Goal: Navigation & Orientation: Find specific page/section

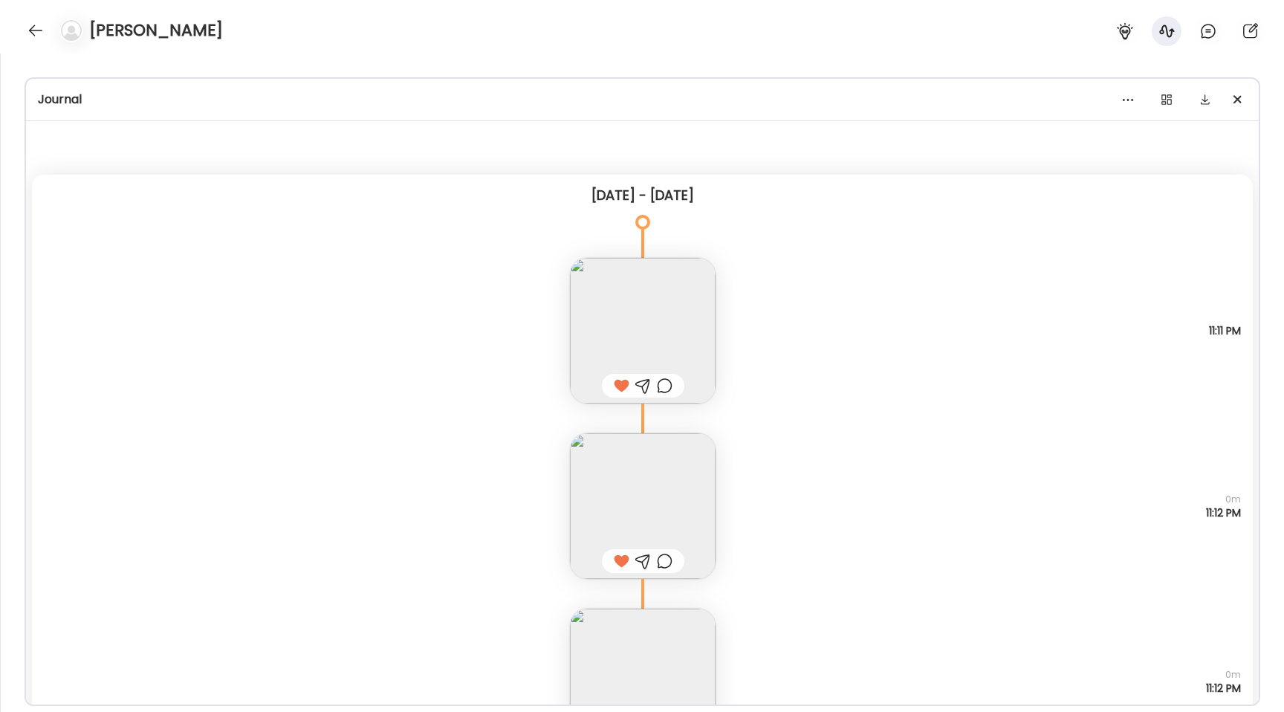
scroll to position [171, 0]
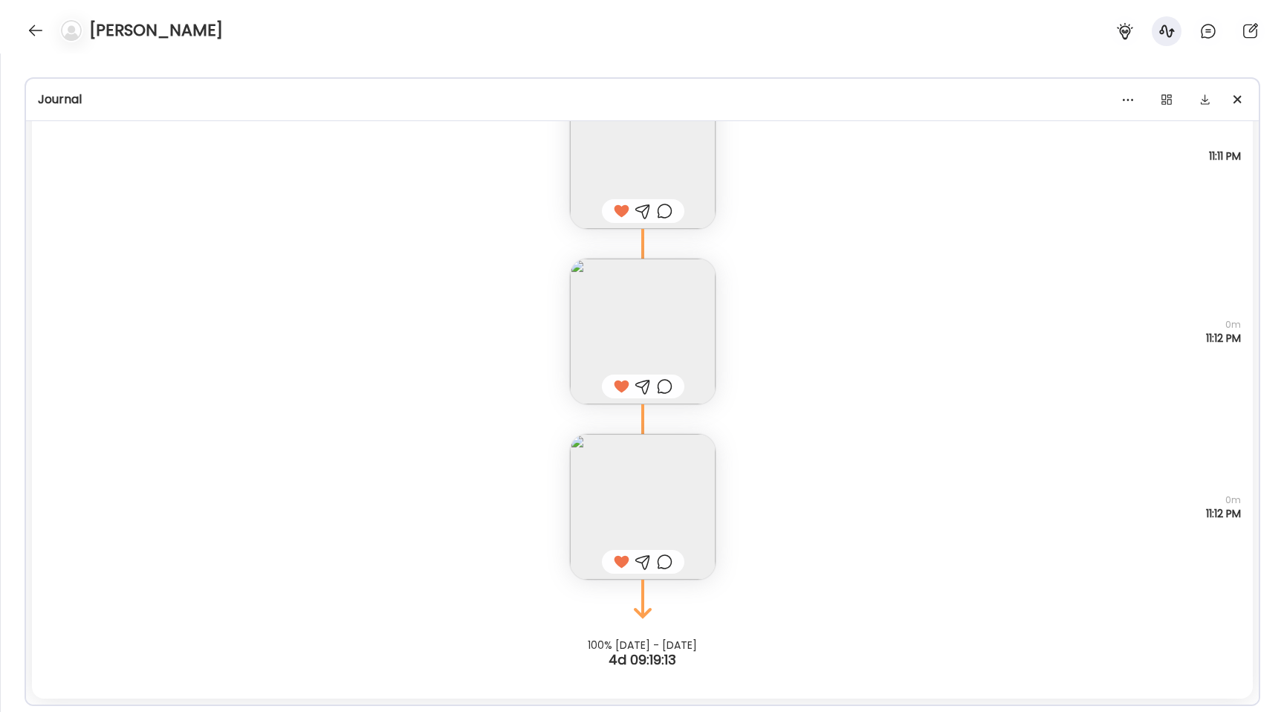
click at [29, 19] on div "[PERSON_NAME]" at bounding box center [642, 26] width 1284 height 53
click at [27, 28] on div at bounding box center [36, 31] width 24 height 24
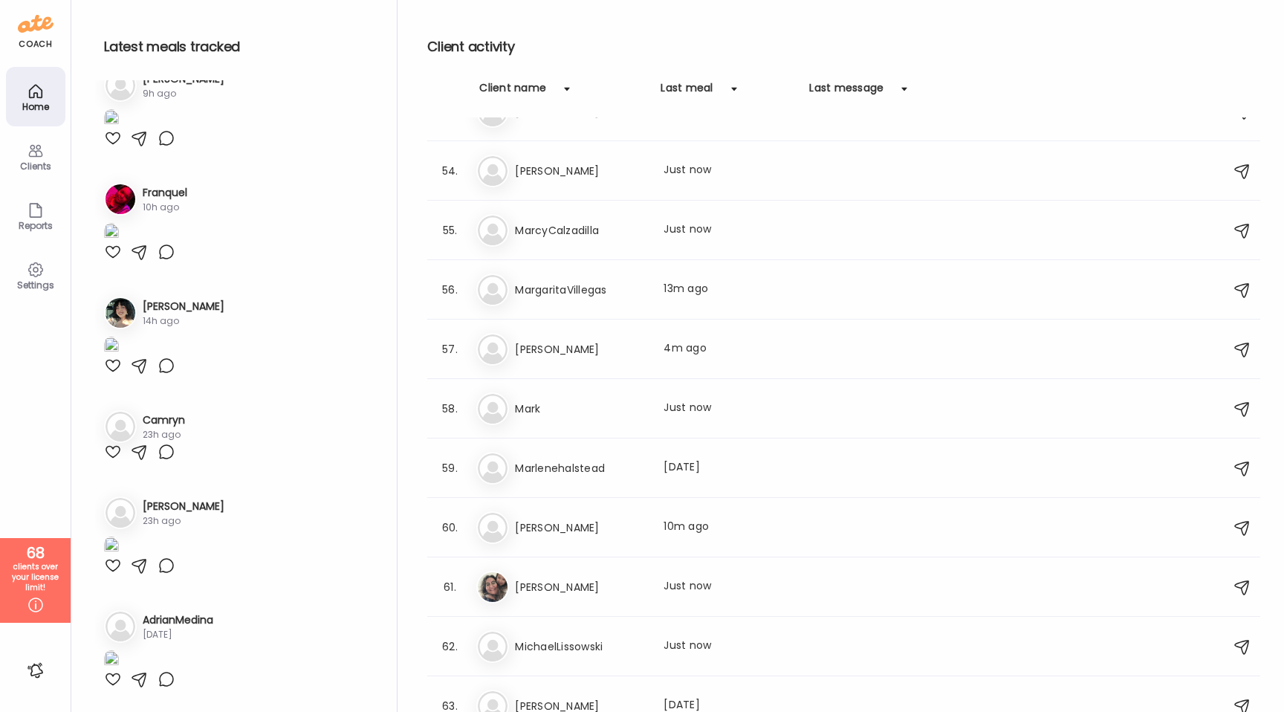
scroll to position [2996, 0]
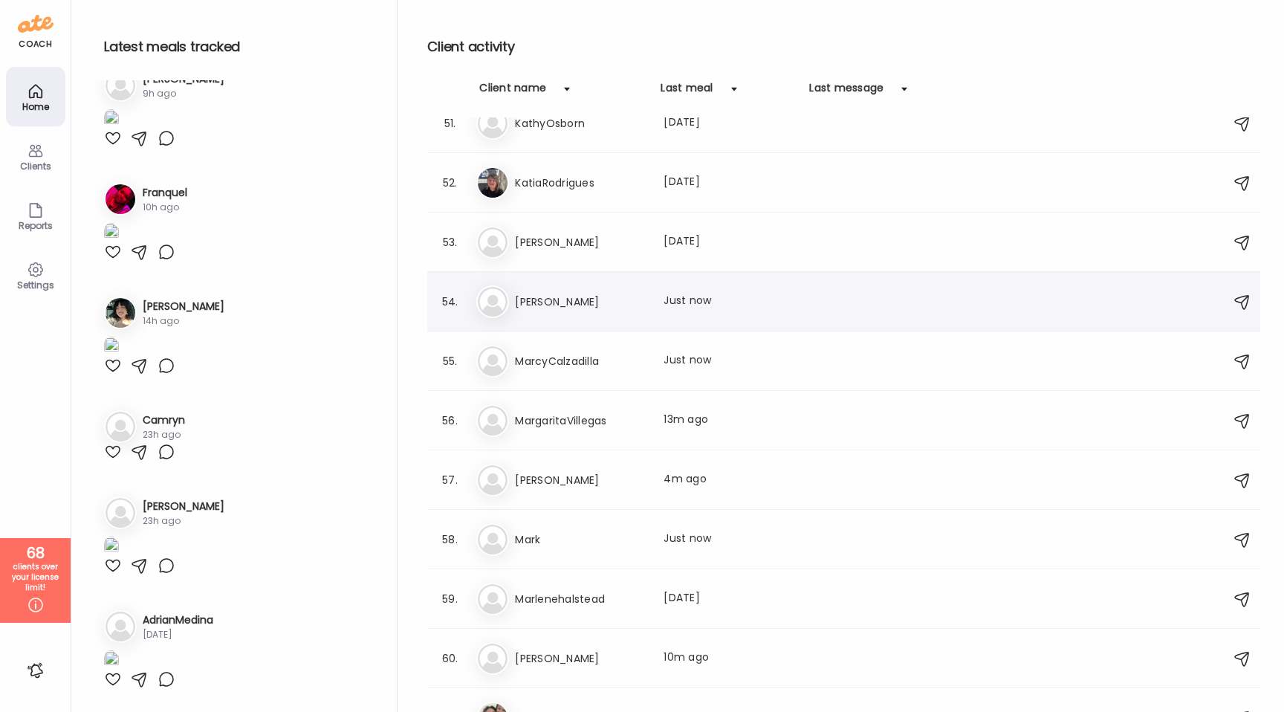
click at [606, 302] on h3 "[PERSON_NAME]" at bounding box center [580, 302] width 131 height 18
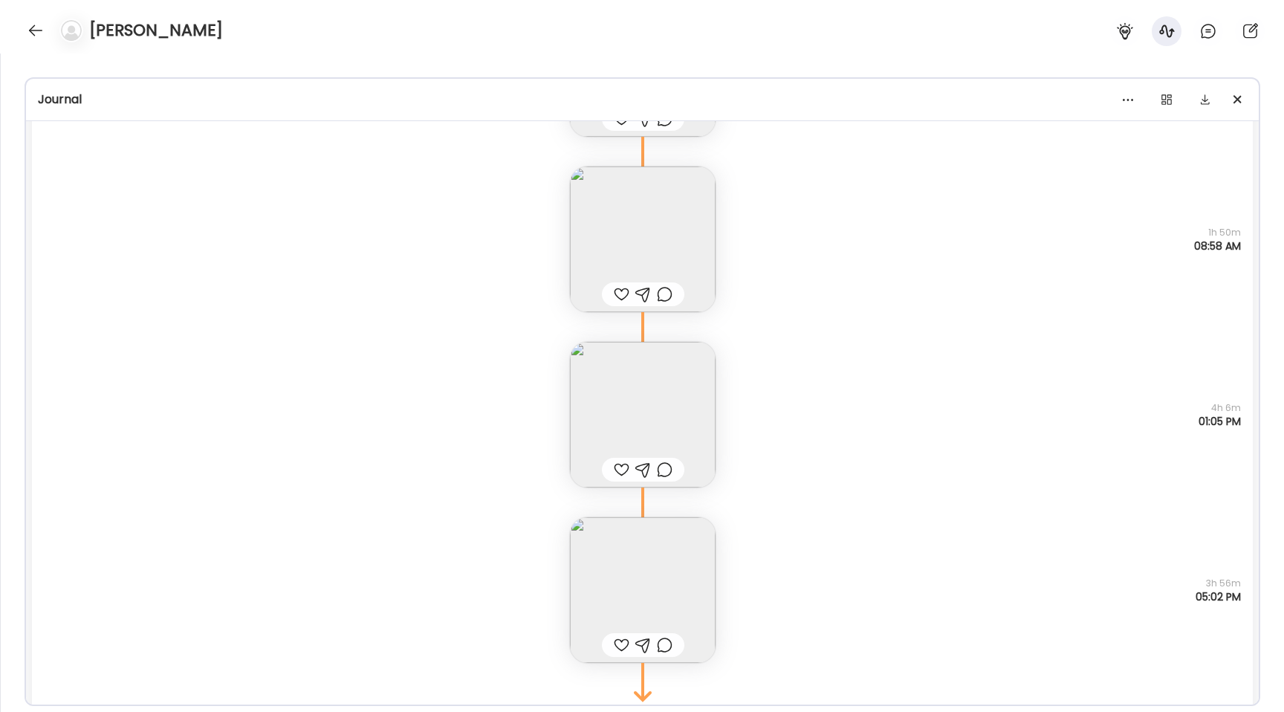
scroll to position [21299, 0]
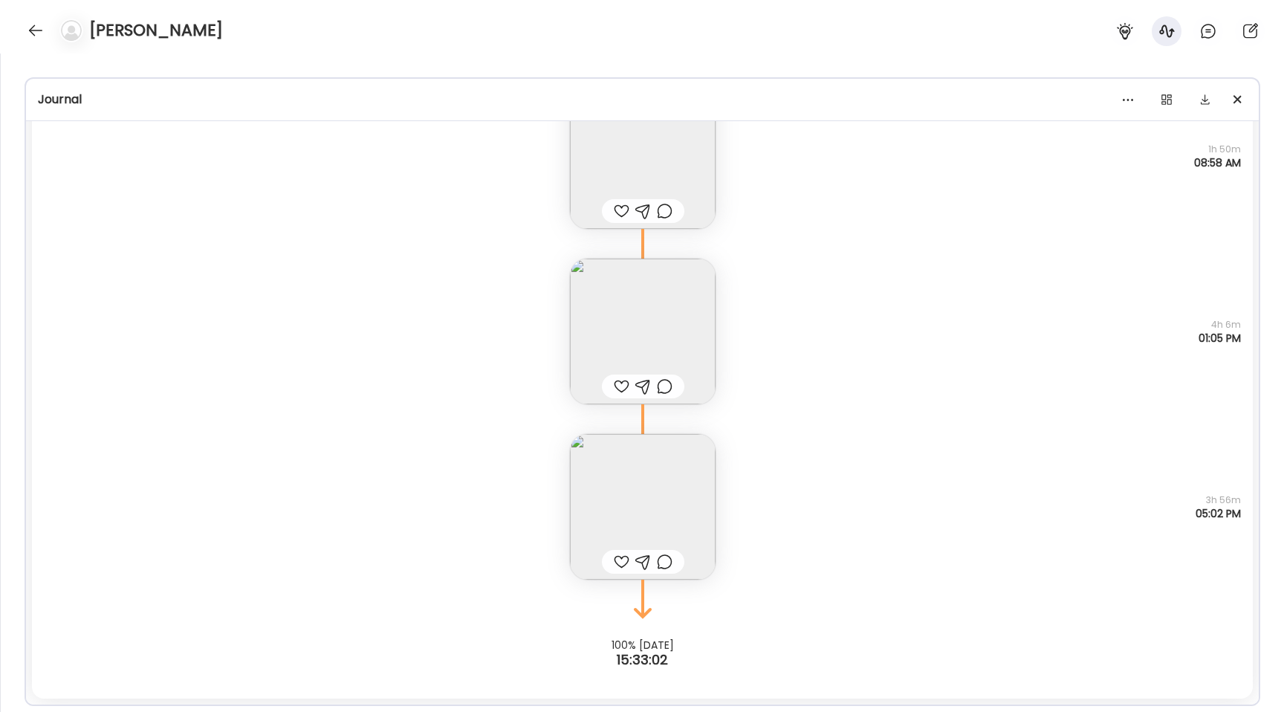
click at [611, 484] on img at bounding box center [643, 507] width 146 height 146
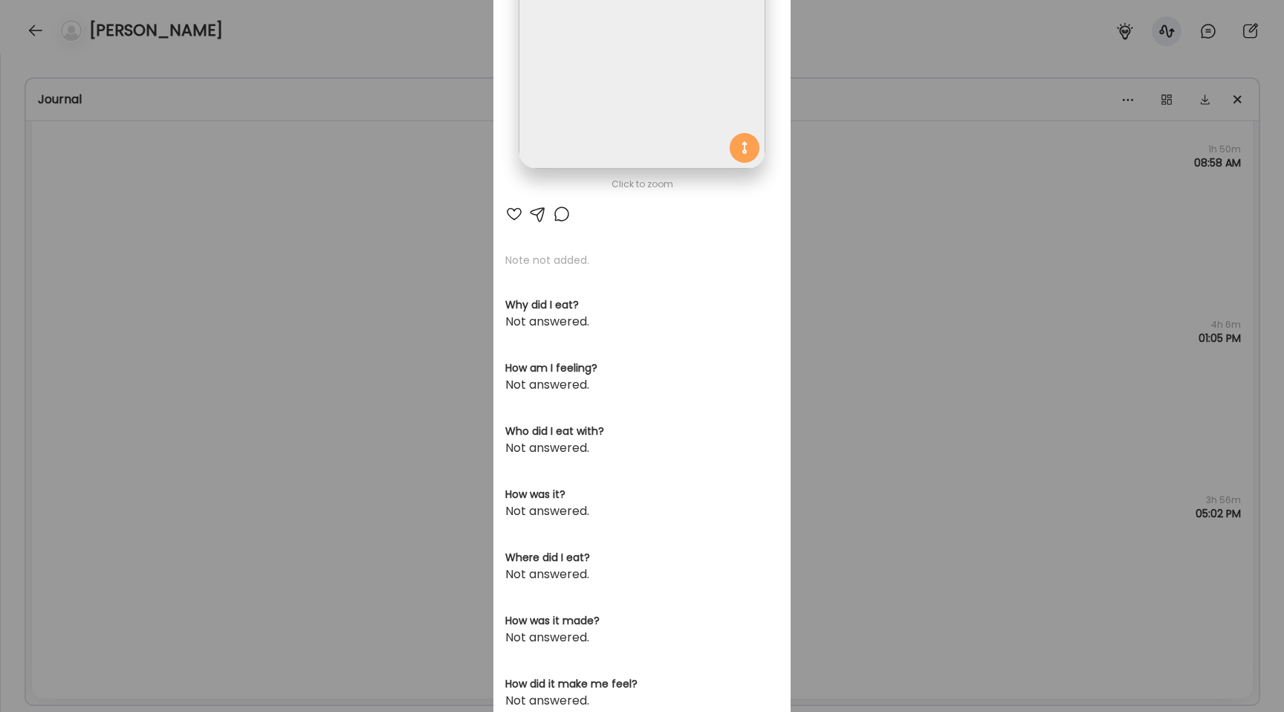
click at [570, 107] on img at bounding box center [642, 46] width 246 height 246
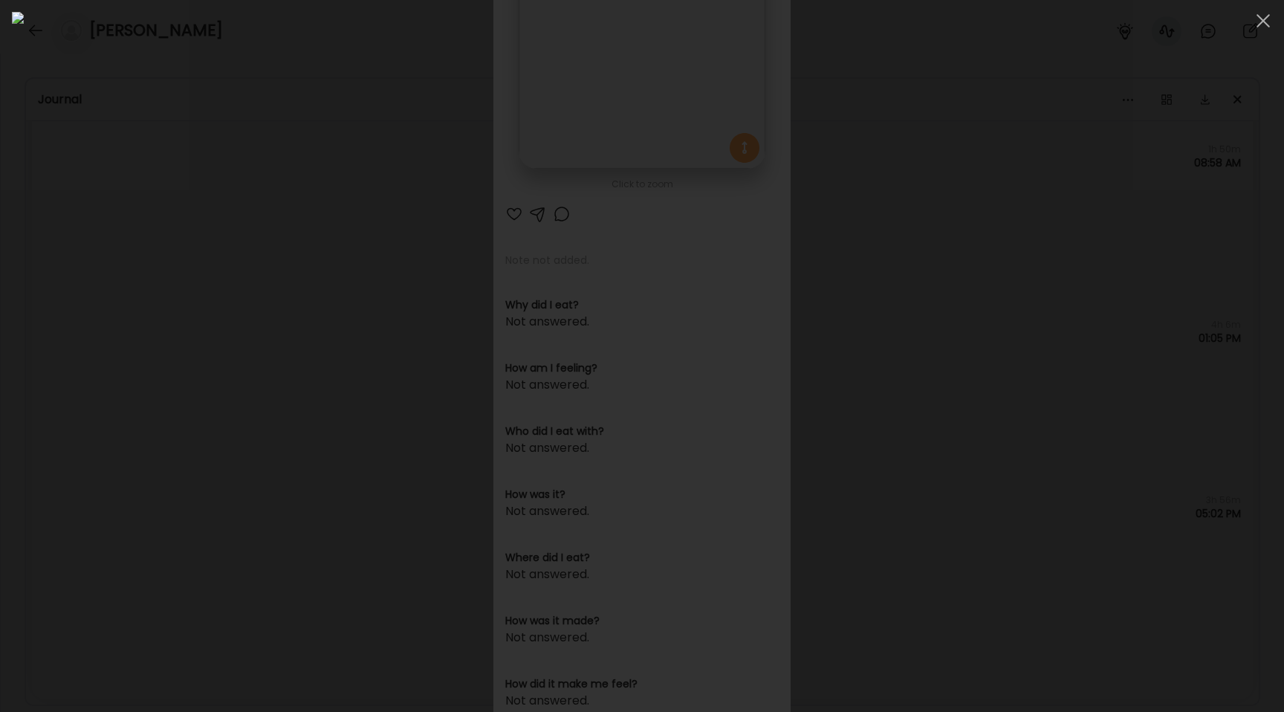
click at [181, 262] on div at bounding box center [642, 356] width 1260 height 688
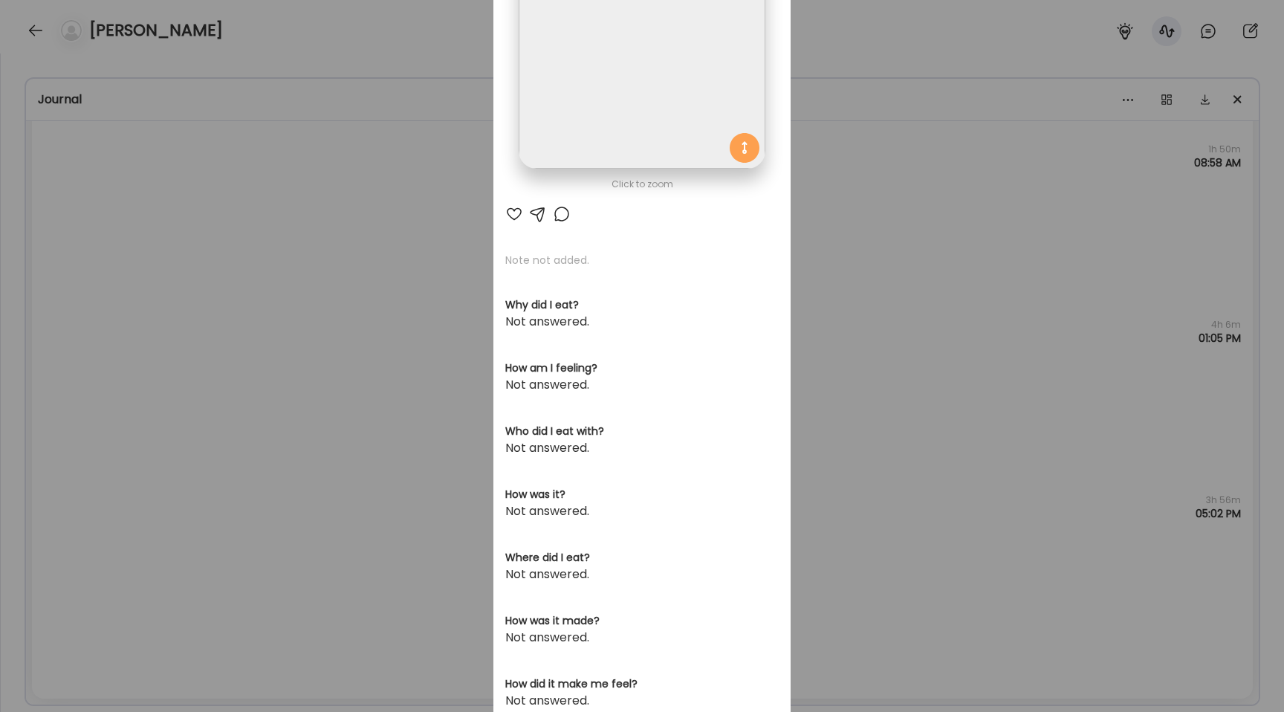
click at [181, 262] on div "Ate Coach Dashboard Wahoo! It’s official Take a moment to set up your Coach Pro…" at bounding box center [642, 356] width 1284 height 712
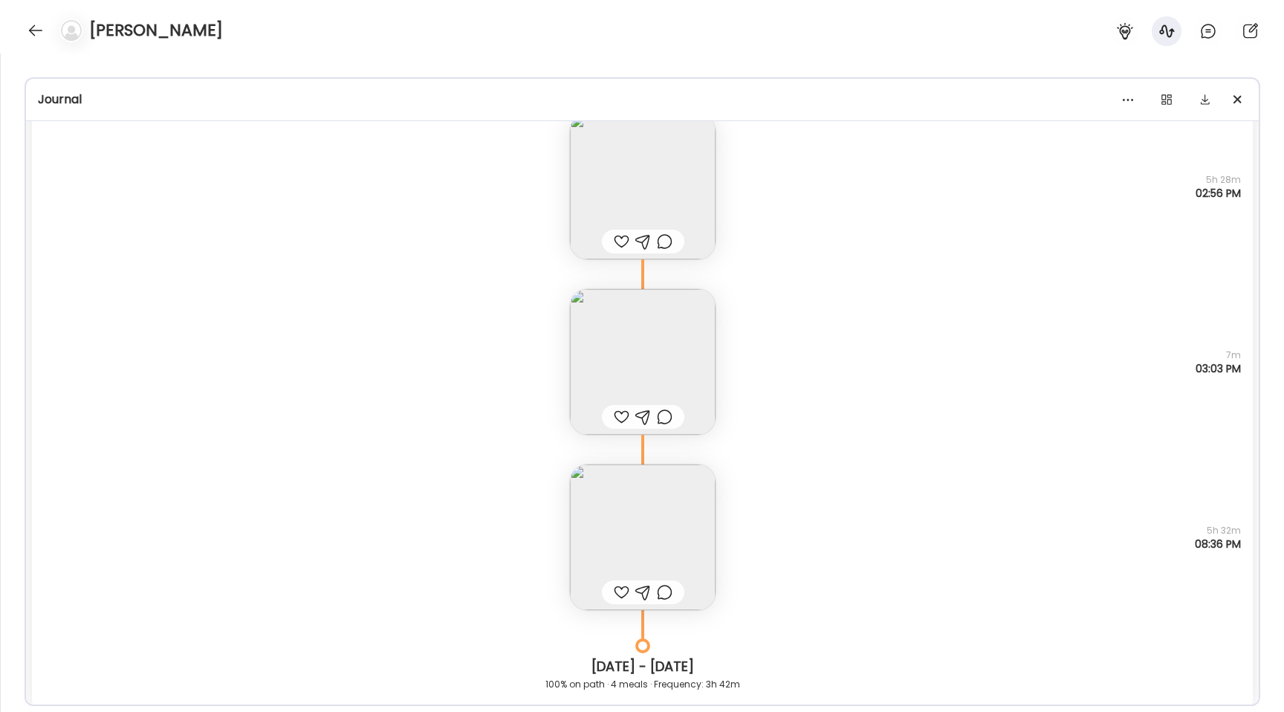
scroll to position [16985, 0]
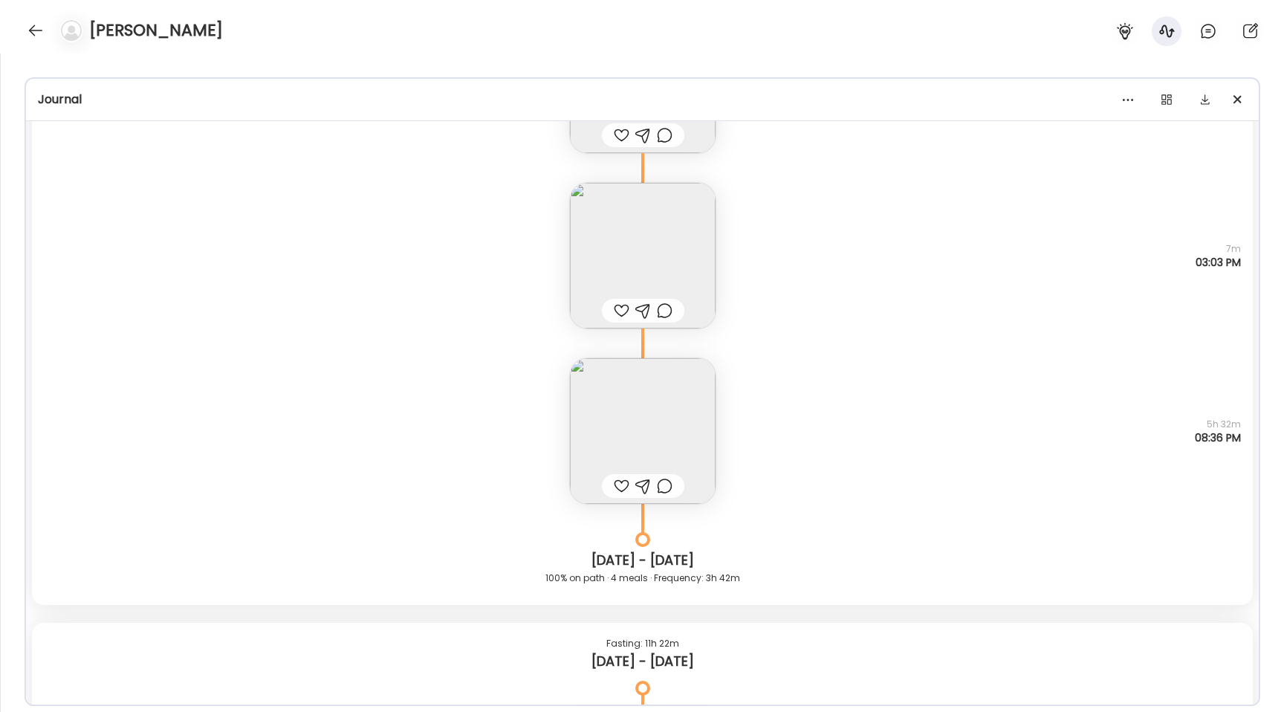
click at [629, 407] on img at bounding box center [643, 431] width 146 height 146
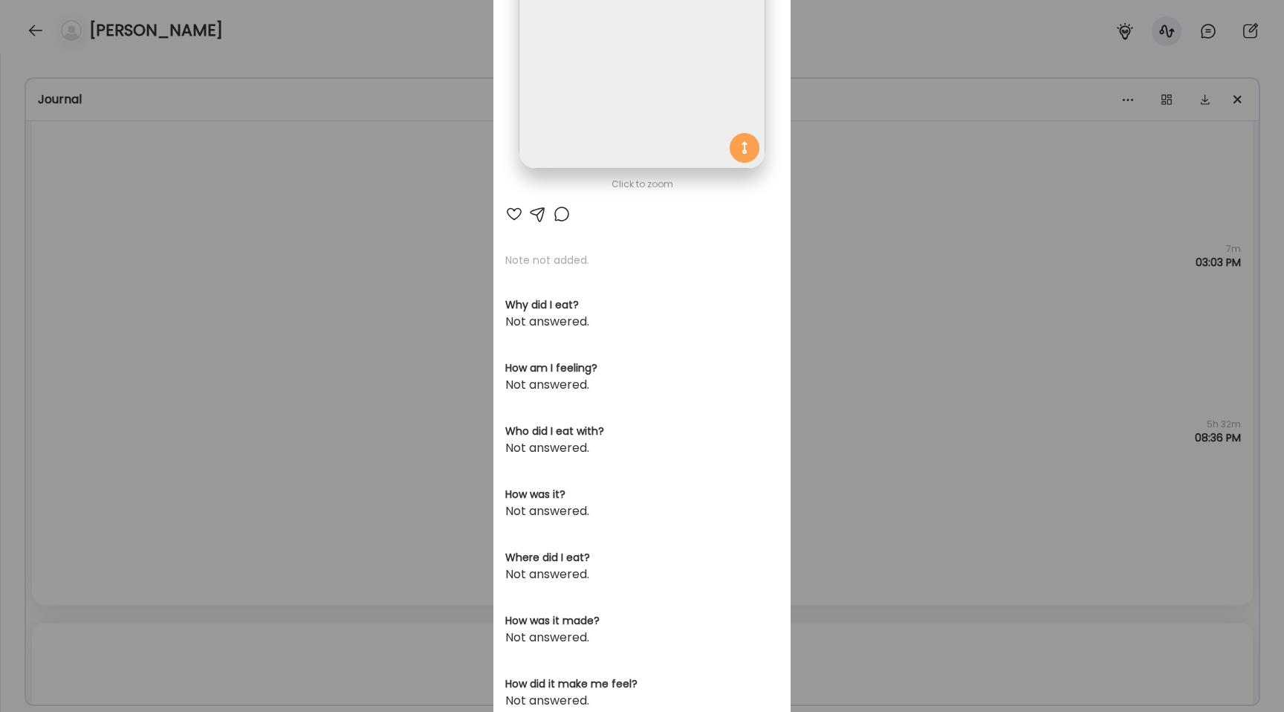
click at [460, 187] on div "Ate Coach Dashboard Wahoo! It’s official Take a moment to set up your Coach Pro…" at bounding box center [642, 356] width 1284 height 712
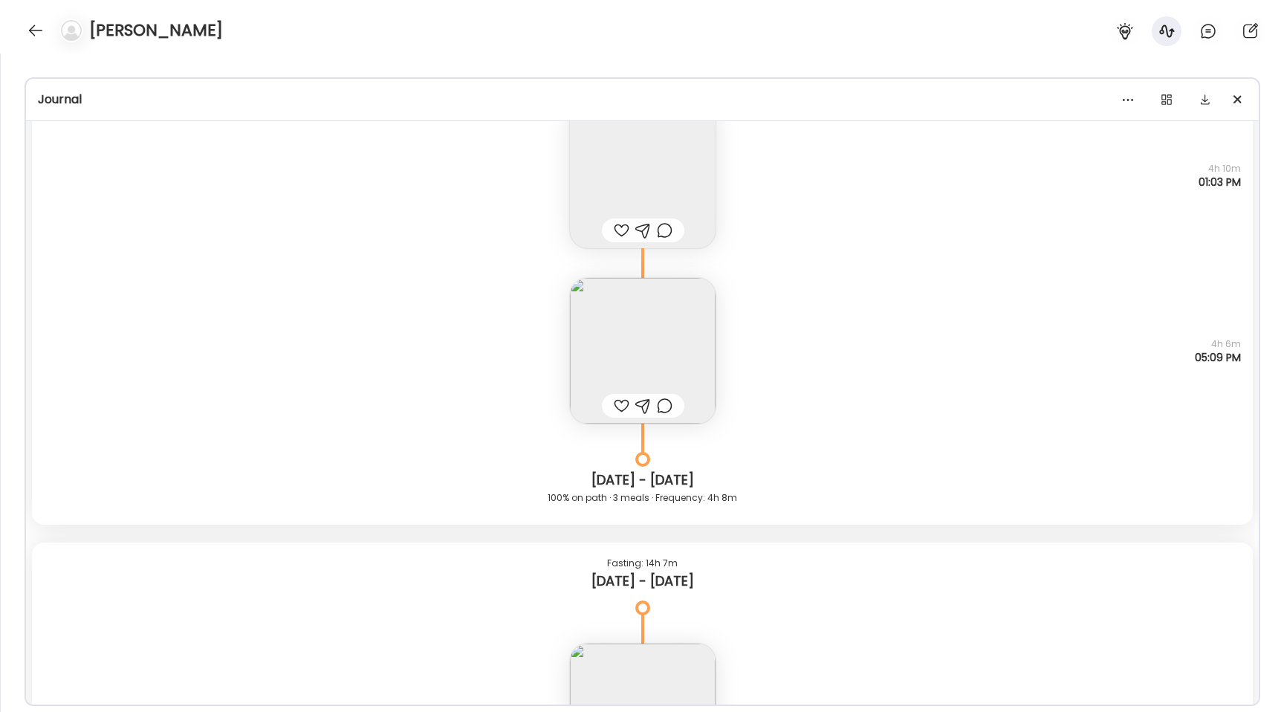
scroll to position [14327, 0]
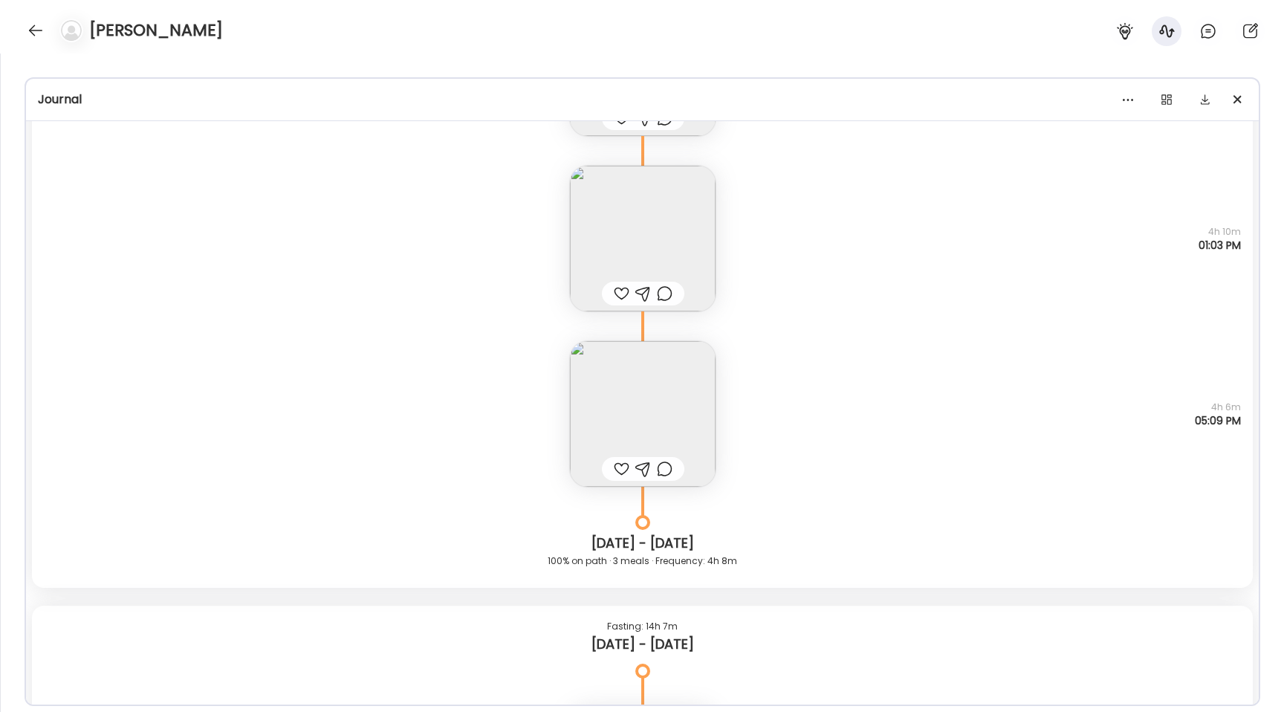
click at [690, 424] on img at bounding box center [643, 414] width 146 height 146
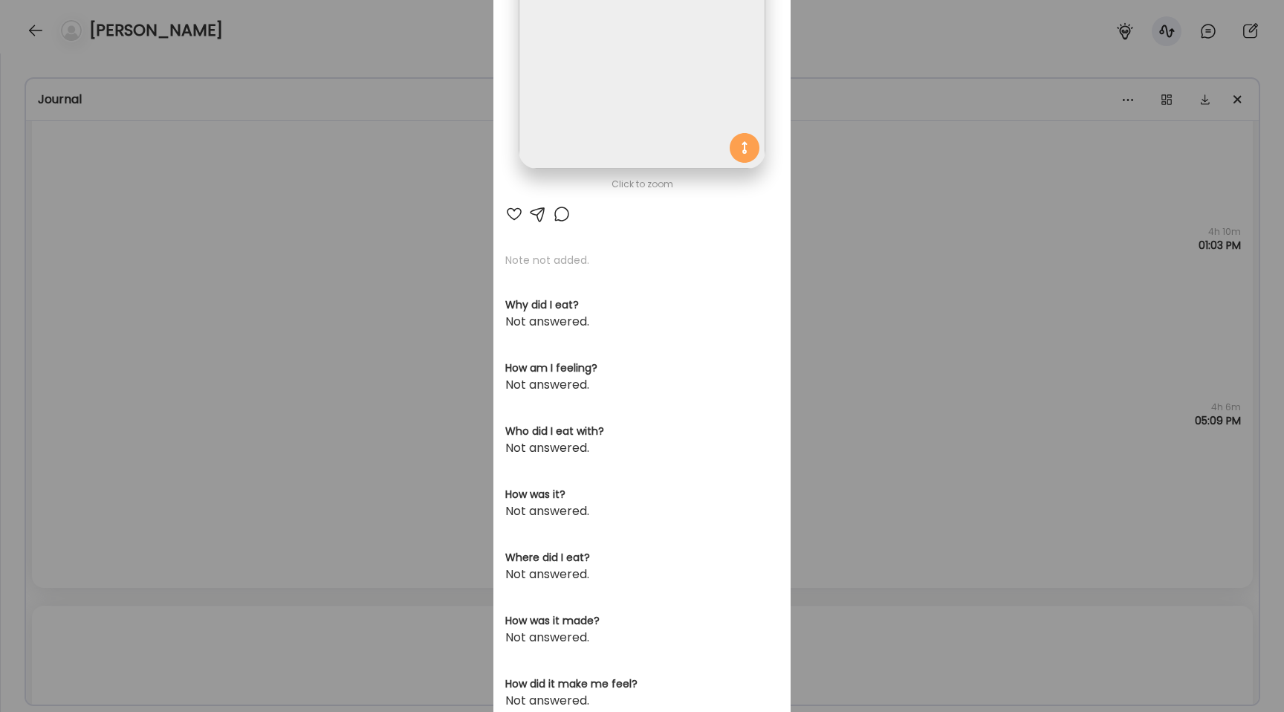
click at [629, 132] on img at bounding box center [642, 46] width 246 height 246
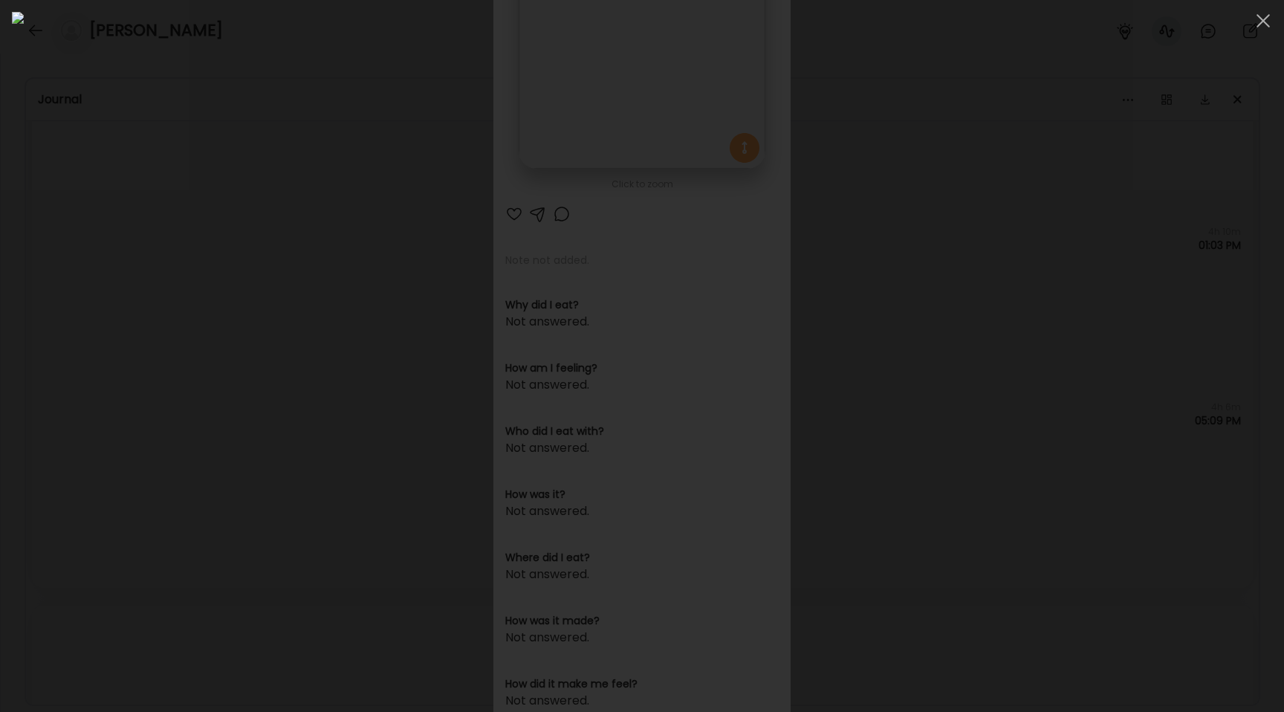
click at [208, 381] on div at bounding box center [642, 356] width 1260 height 688
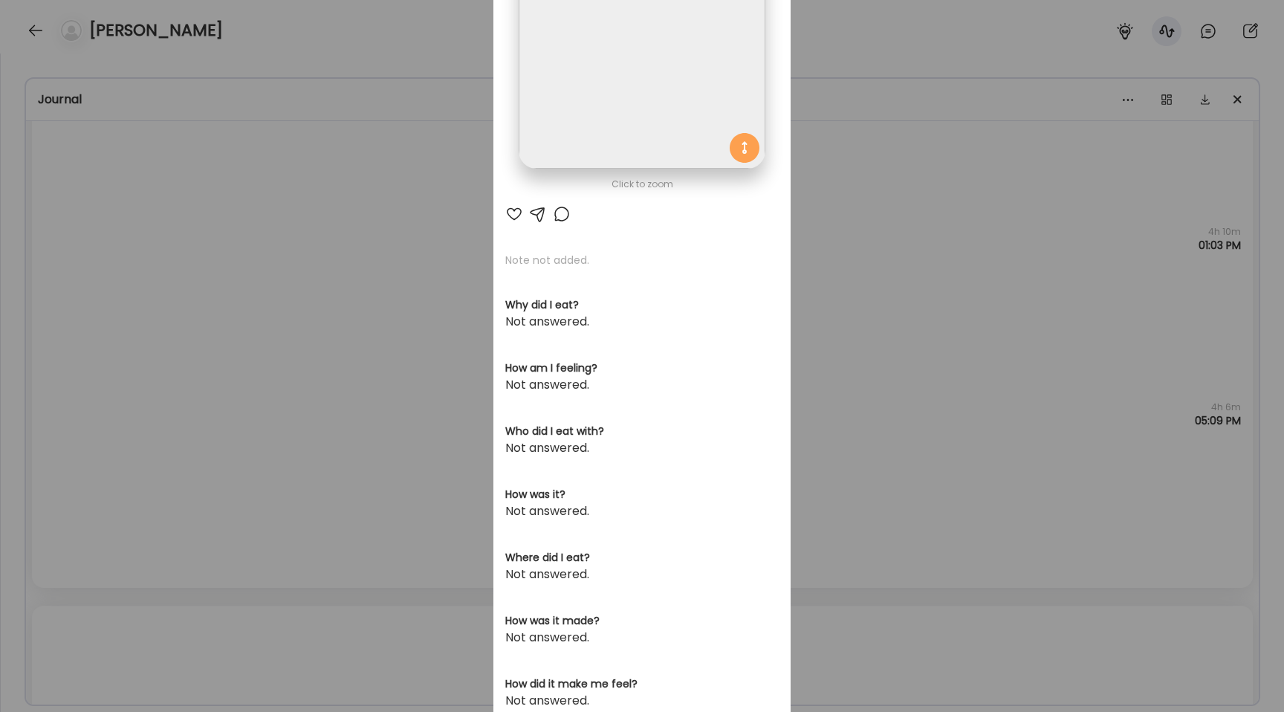
click at [208, 381] on div "Ate Coach Dashboard Wahoo! It’s official Take a moment to set up your Coach Pro…" at bounding box center [642, 356] width 1284 height 712
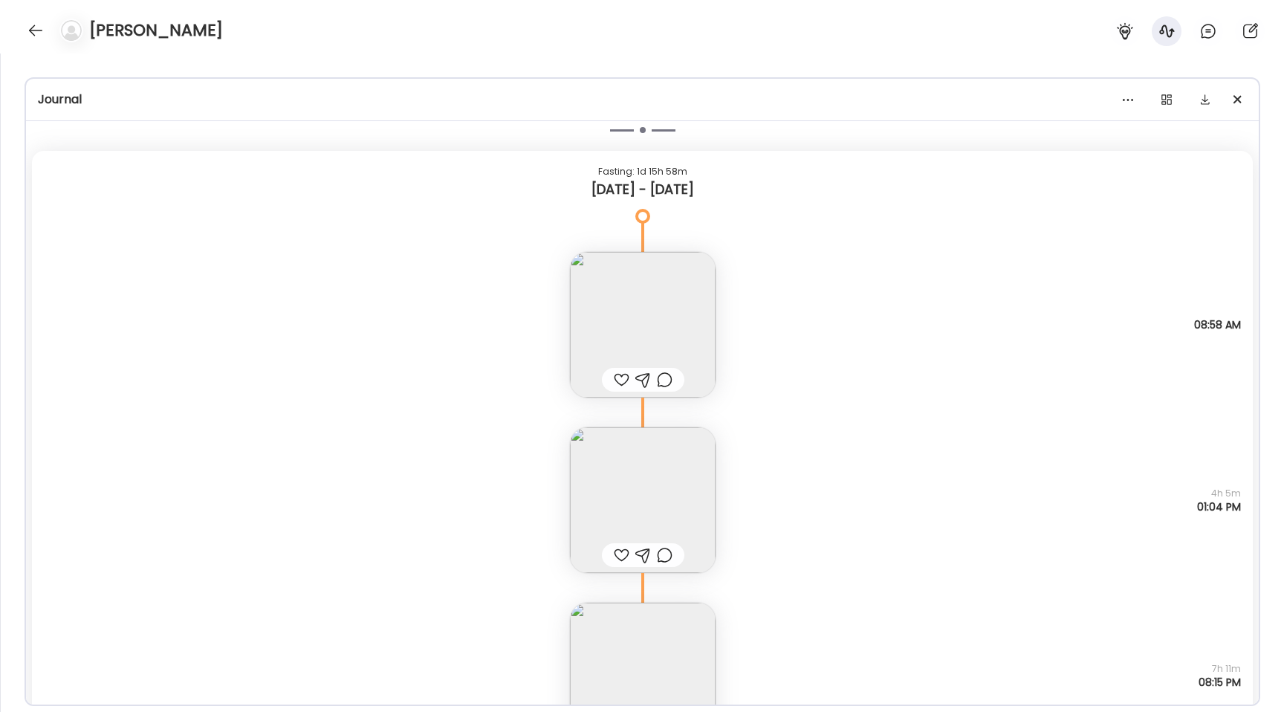
scroll to position [10214, 0]
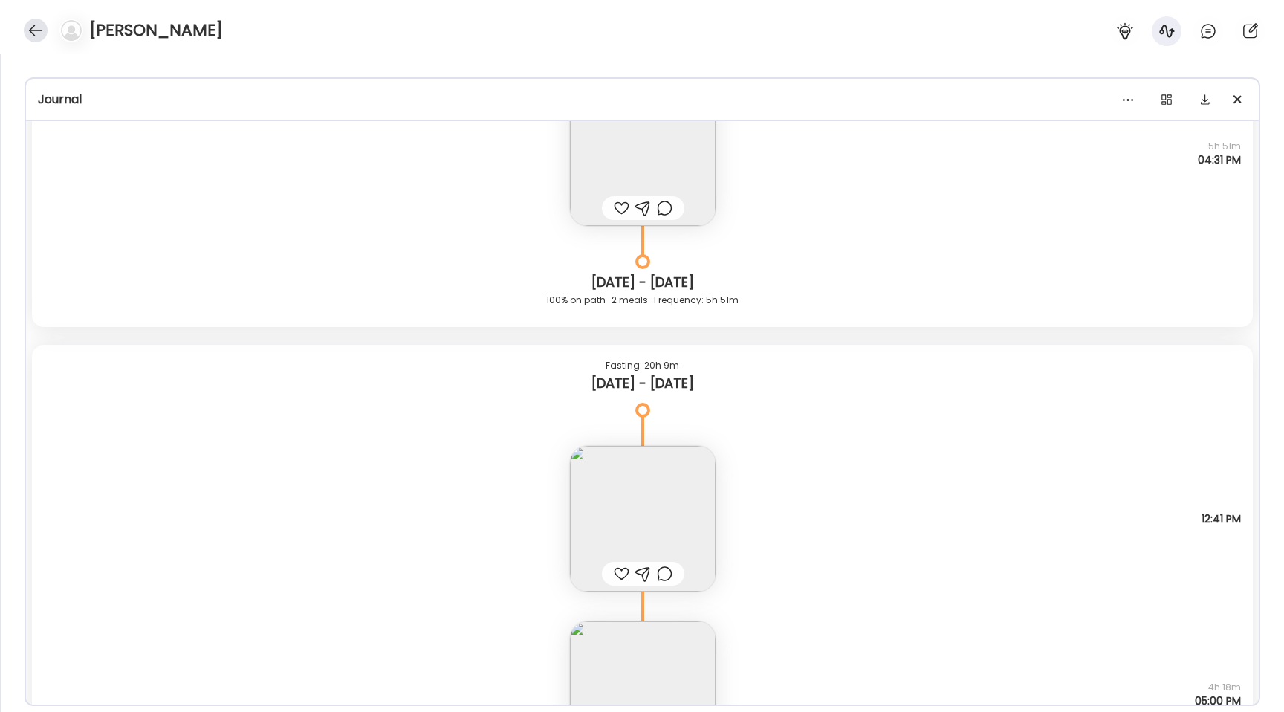
click at [28, 25] on div at bounding box center [36, 31] width 24 height 24
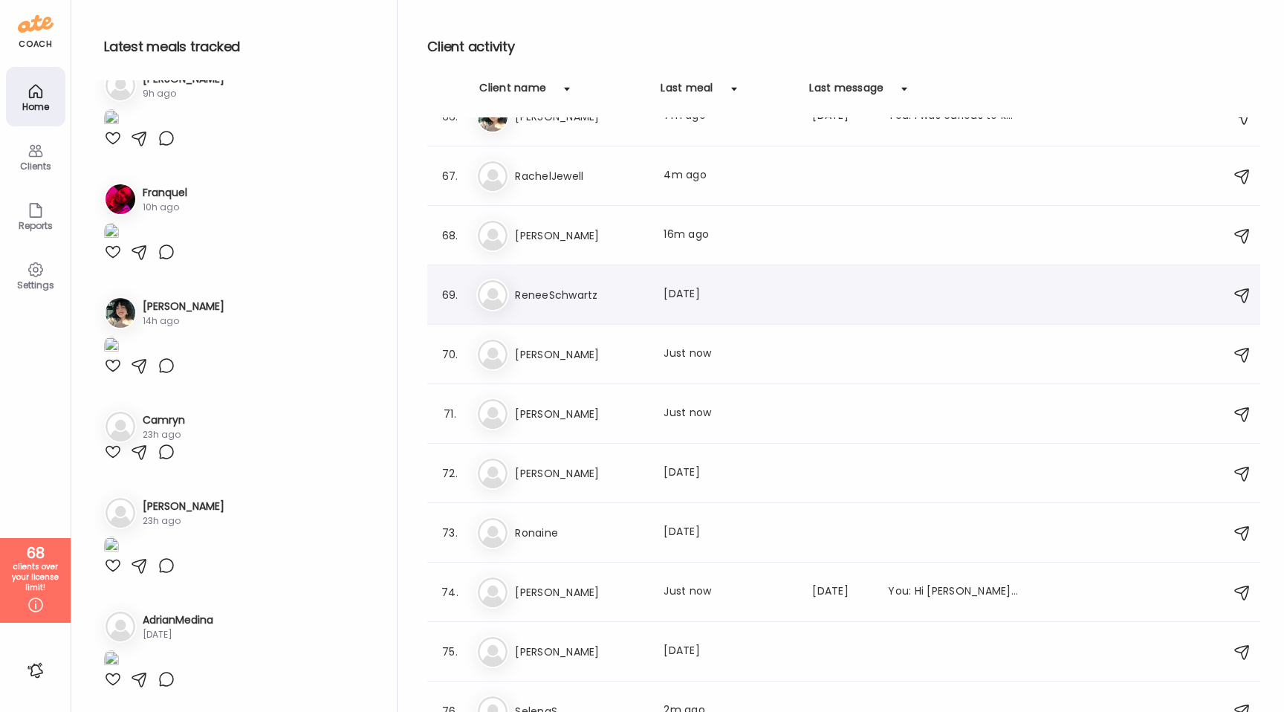
scroll to position [3873, 0]
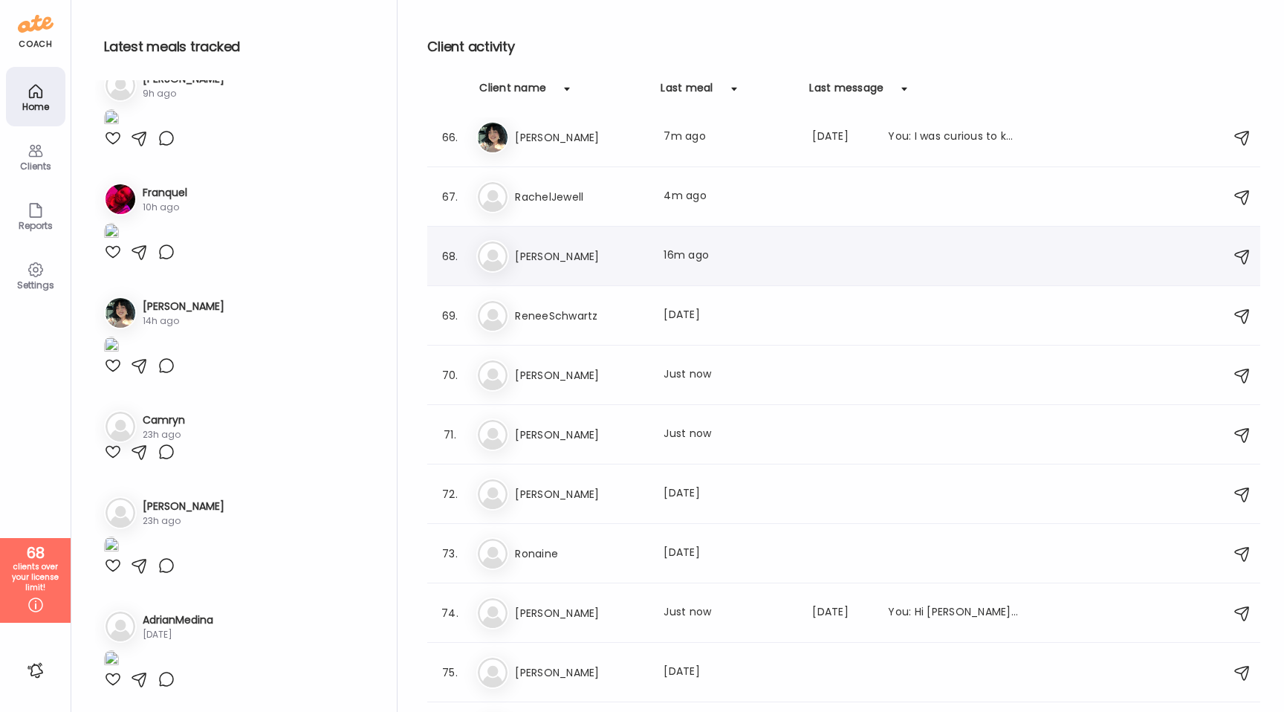
click at [558, 256] on h3 "[PERSON_NAME]" at bounding box center [580, 256] width 131 height 18
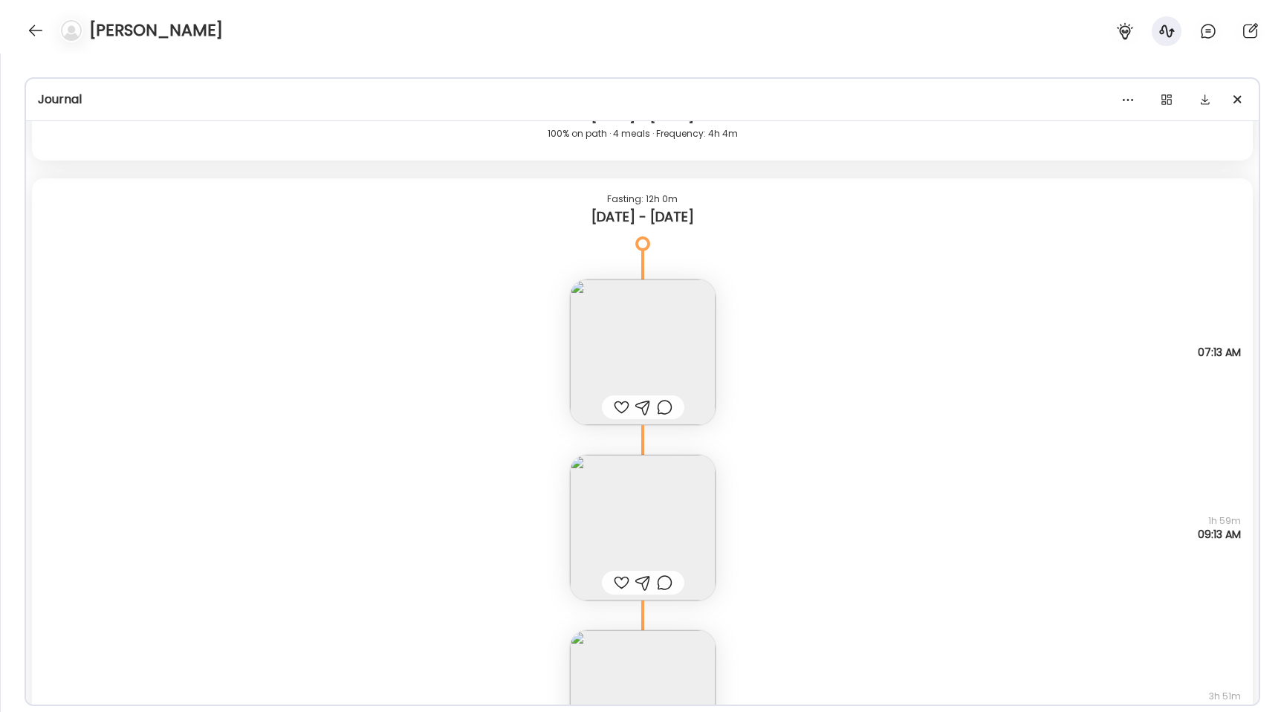
scroll to position [13649, 0]
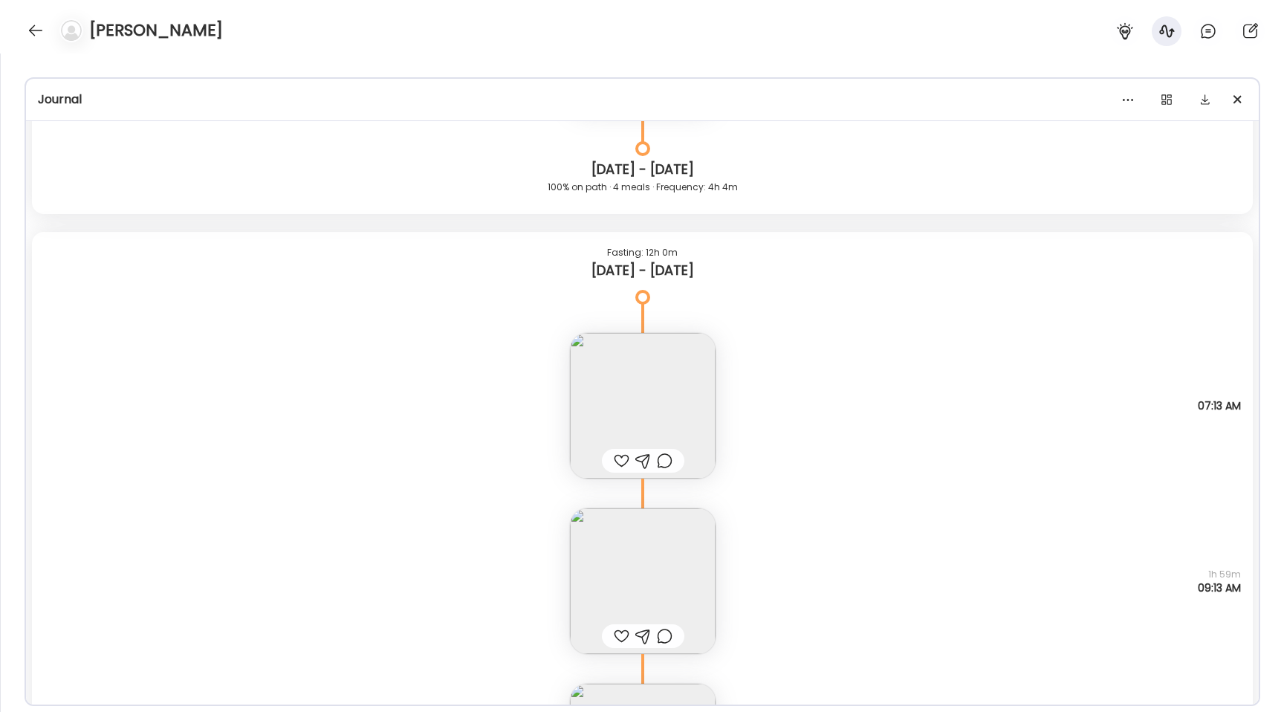
click at [622, 566] on img at bounding box center [643, 581] width 146 height 146
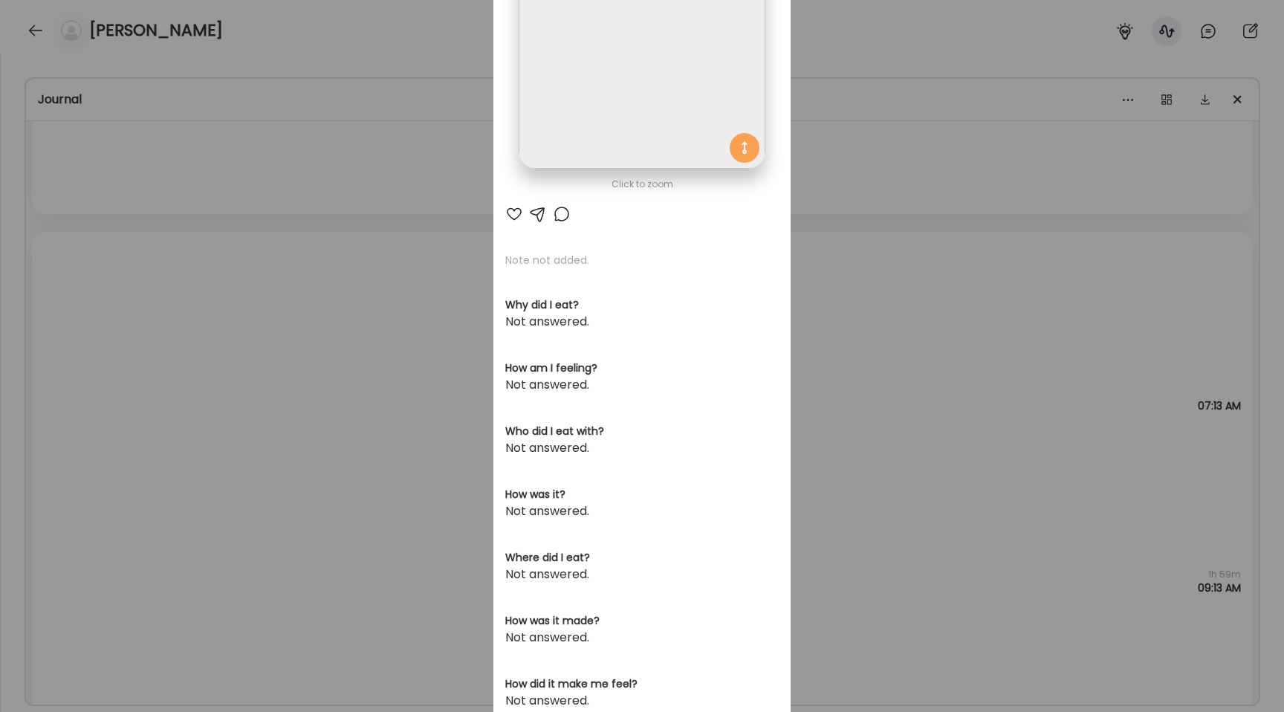
click at [547, 95] on img at bounding box center [642, 46] width 246 height 246
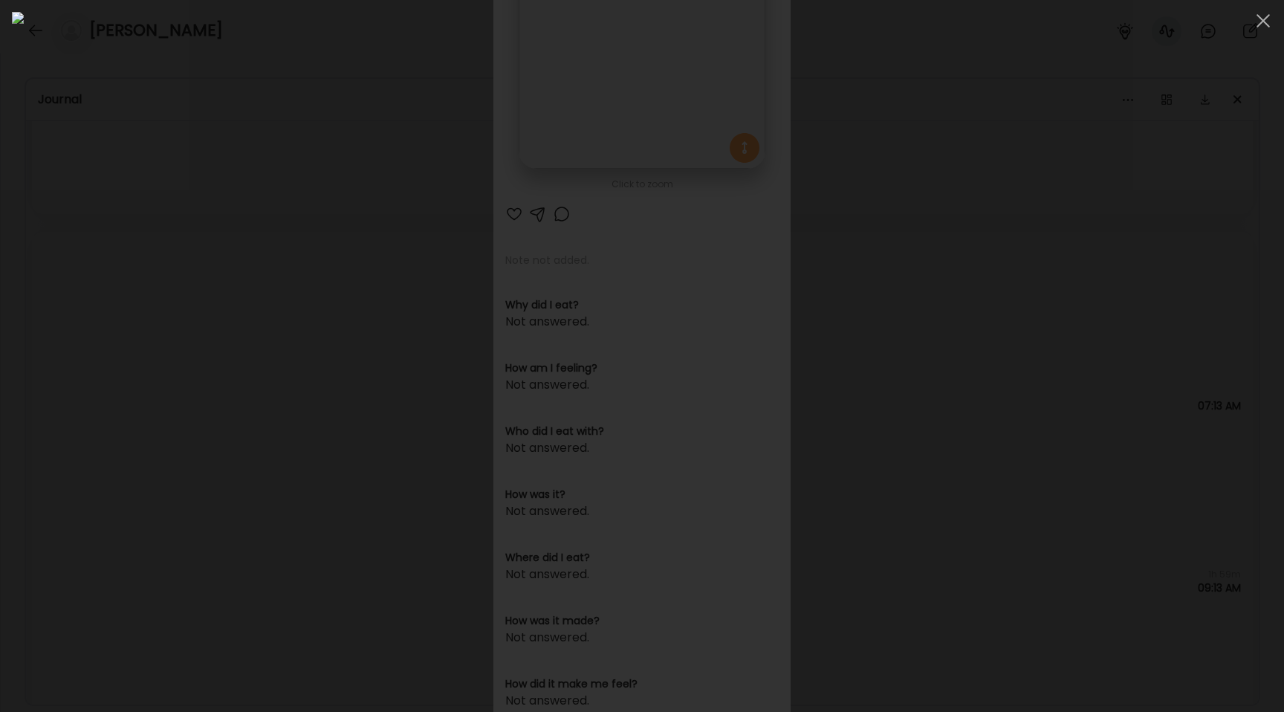
click at [192, 236] on div at bounding box center [642, 356] width 1260 height 688
click at [192, 236] on div "Ate Coach Dashboard Wahoo! It’s official Take a moment to set up your Coach Pro…" at bounding box center [642, 356] width 1284 height 712
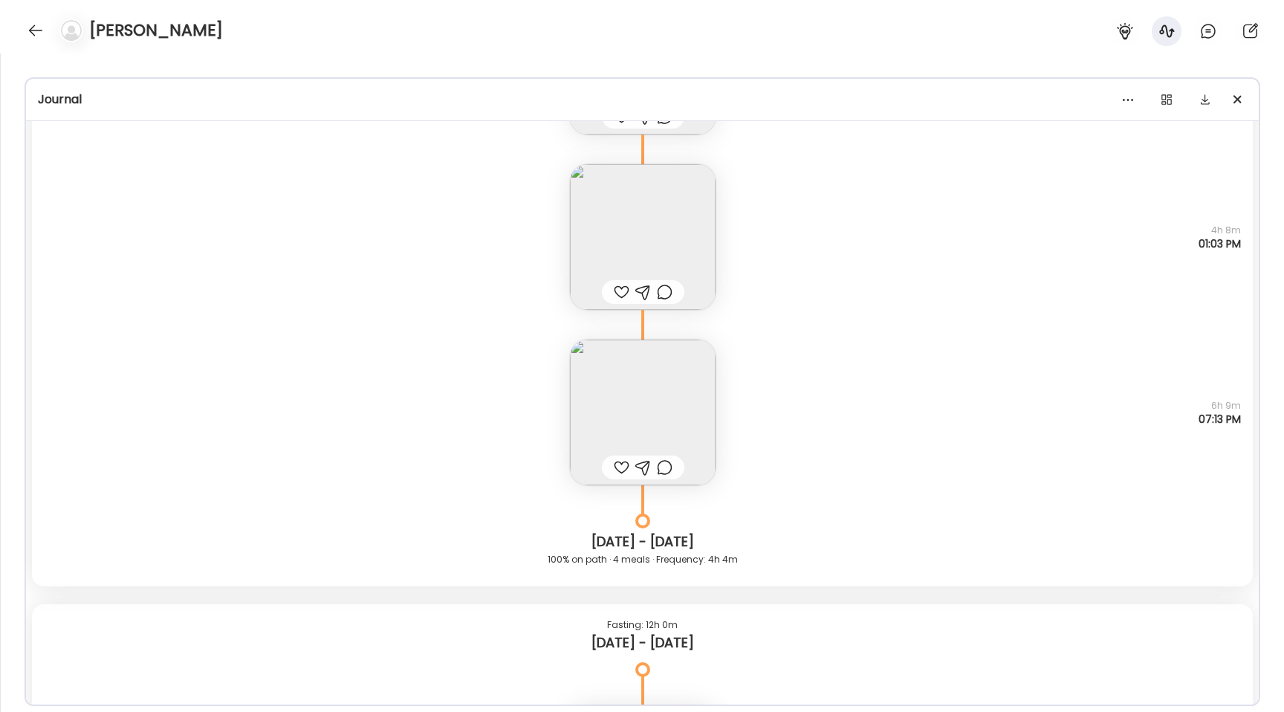
scroll to position [13048, 0]
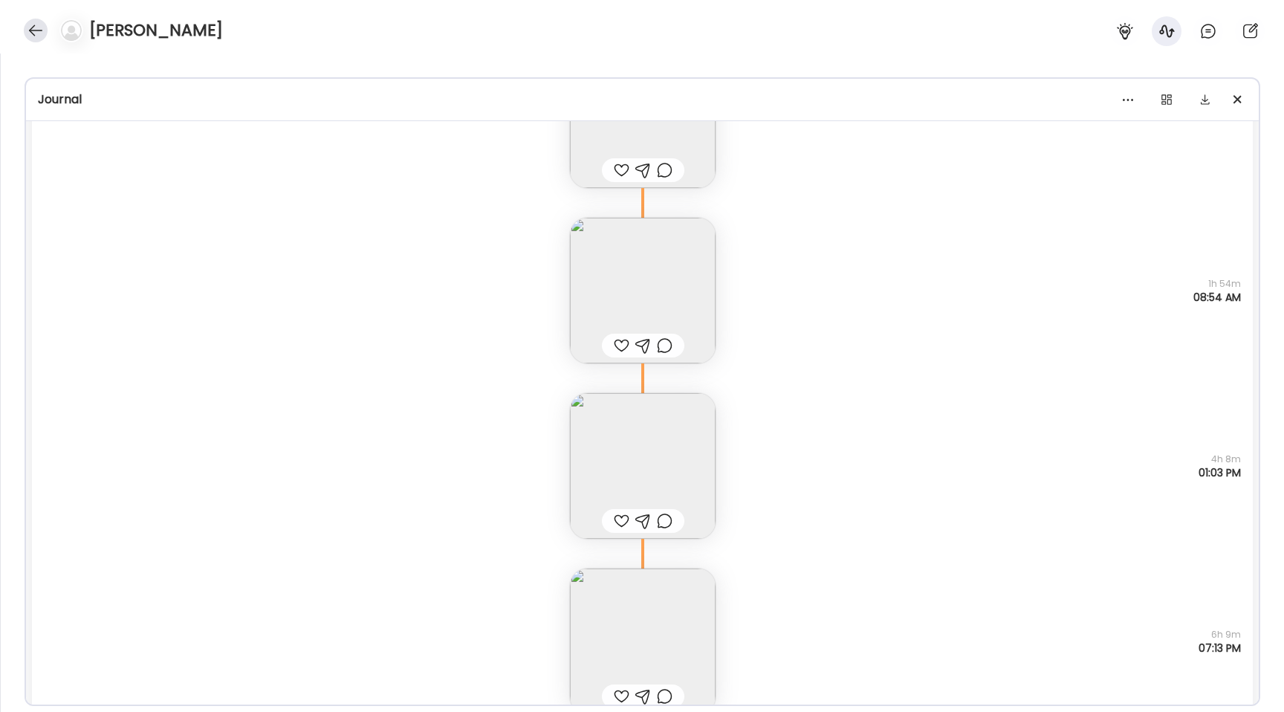
click at [33, 27] on div at bounding box center [36, 31] width 24 height 24
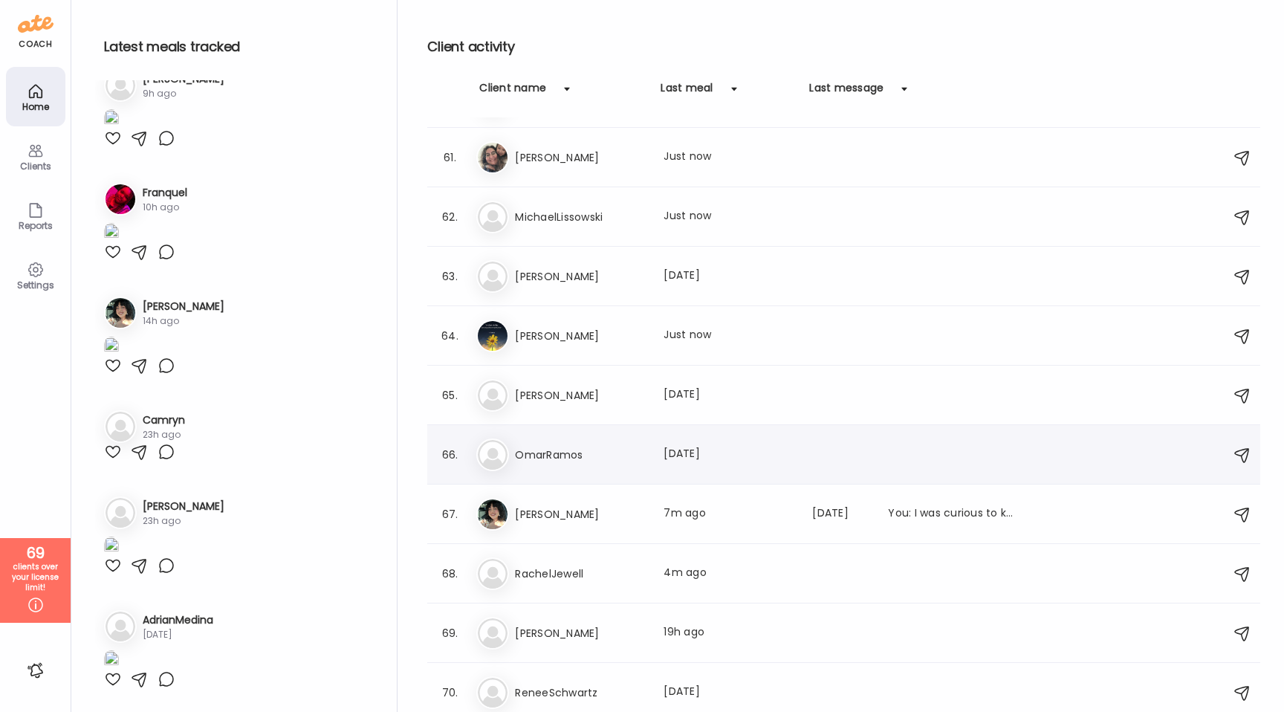
scroll to position [3478, 0]
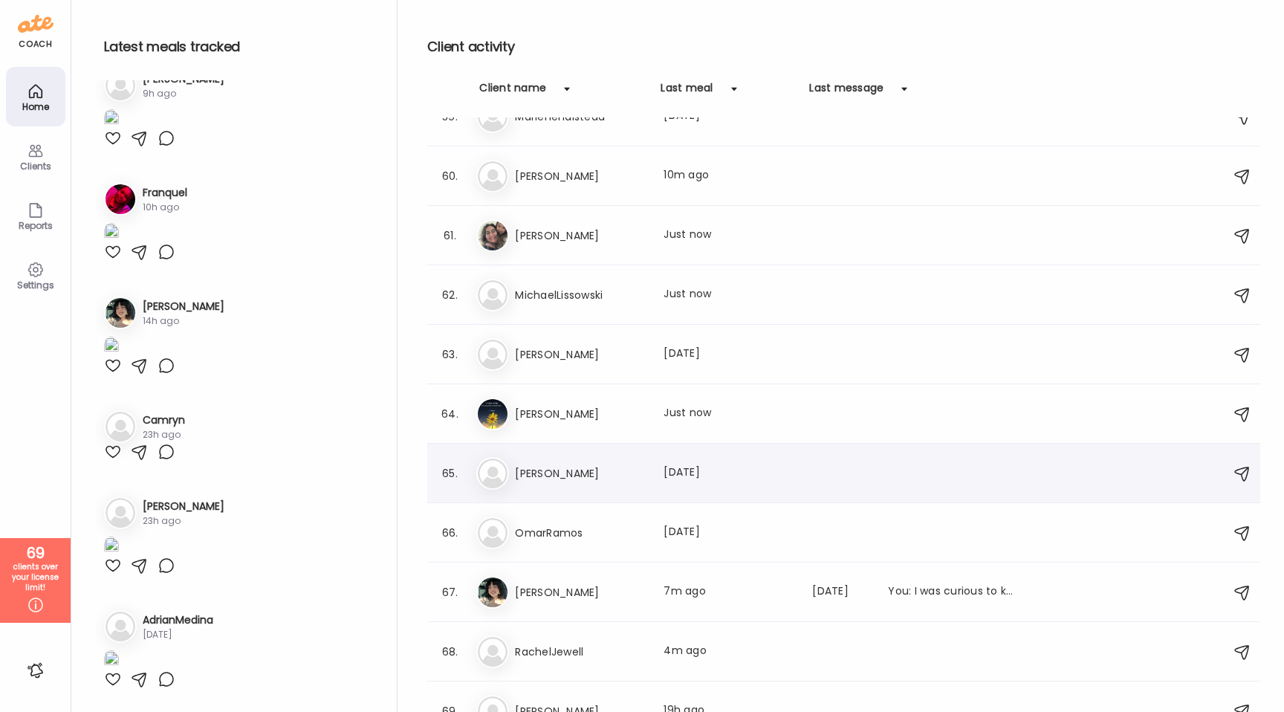
click at [601, 478] on h3 "[PERSON_NAME]" at bounding box center [580, 473] width 131 height 18
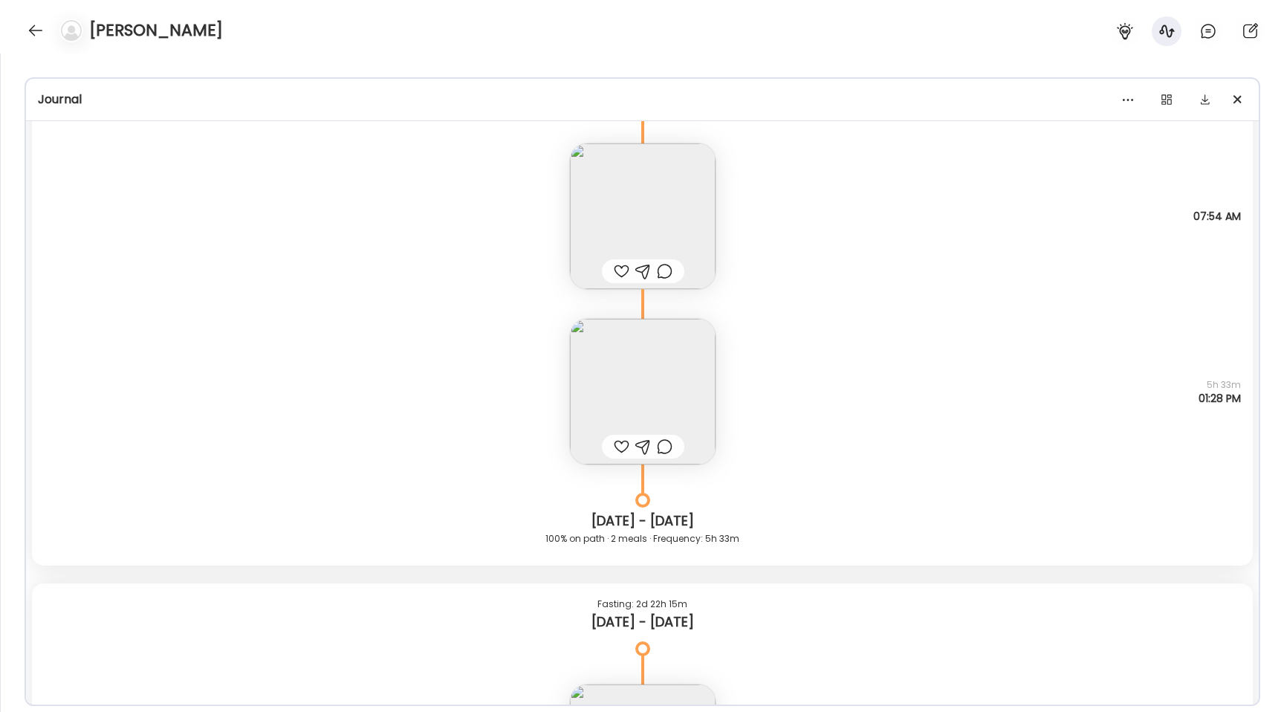
scroll to position [4365, 0]
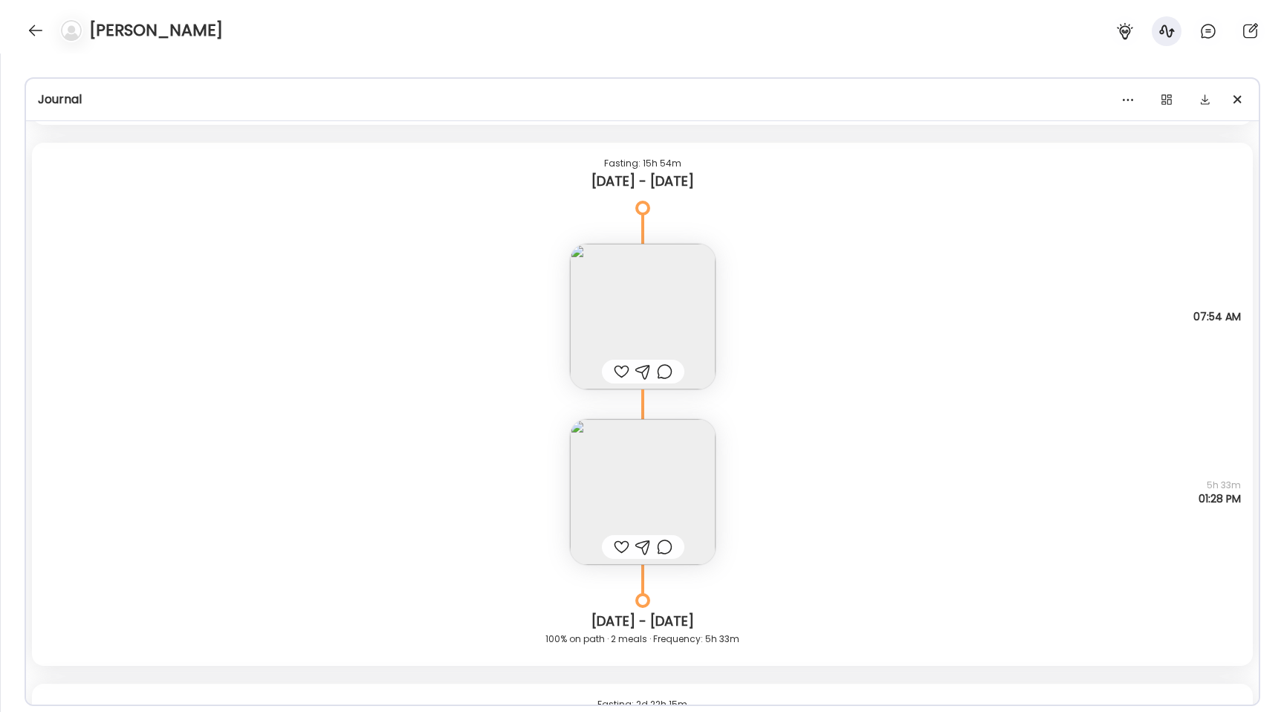
click at [668, 491] on img at bounding box center [643, 492] width 146 height 146
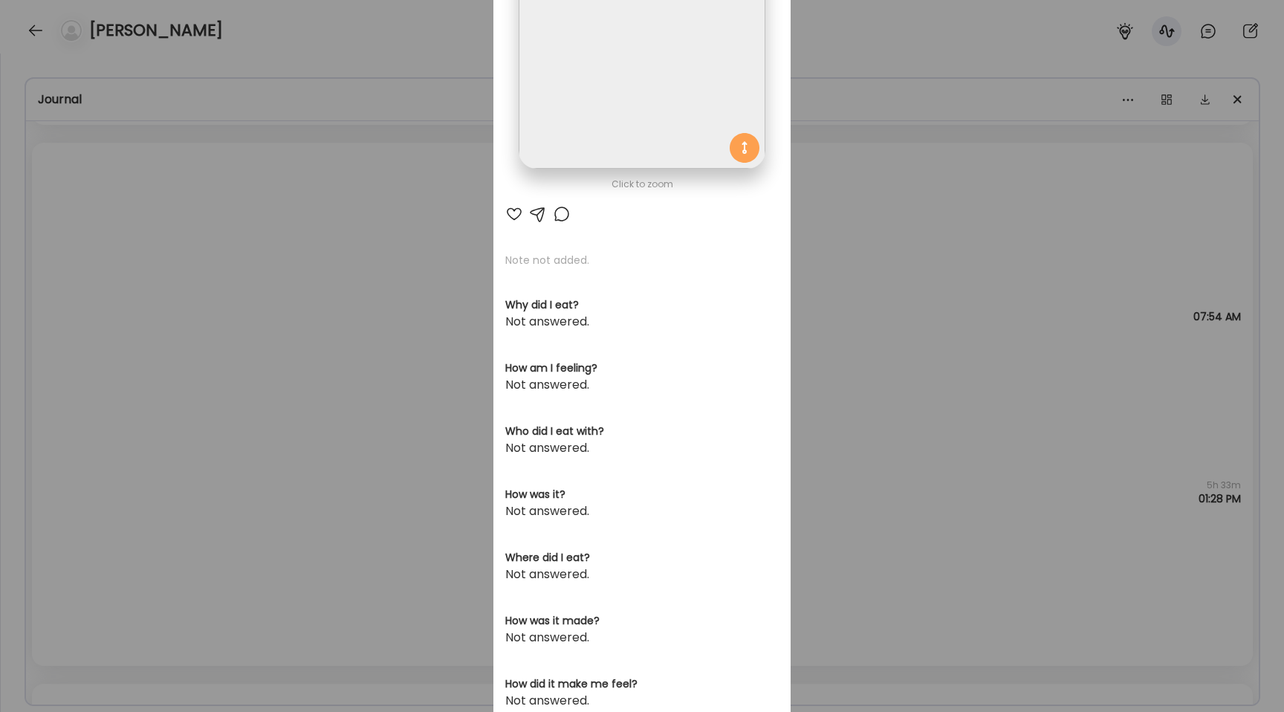
click at [594, 124] on img at bounding box center [642, 46] width 246 height 246
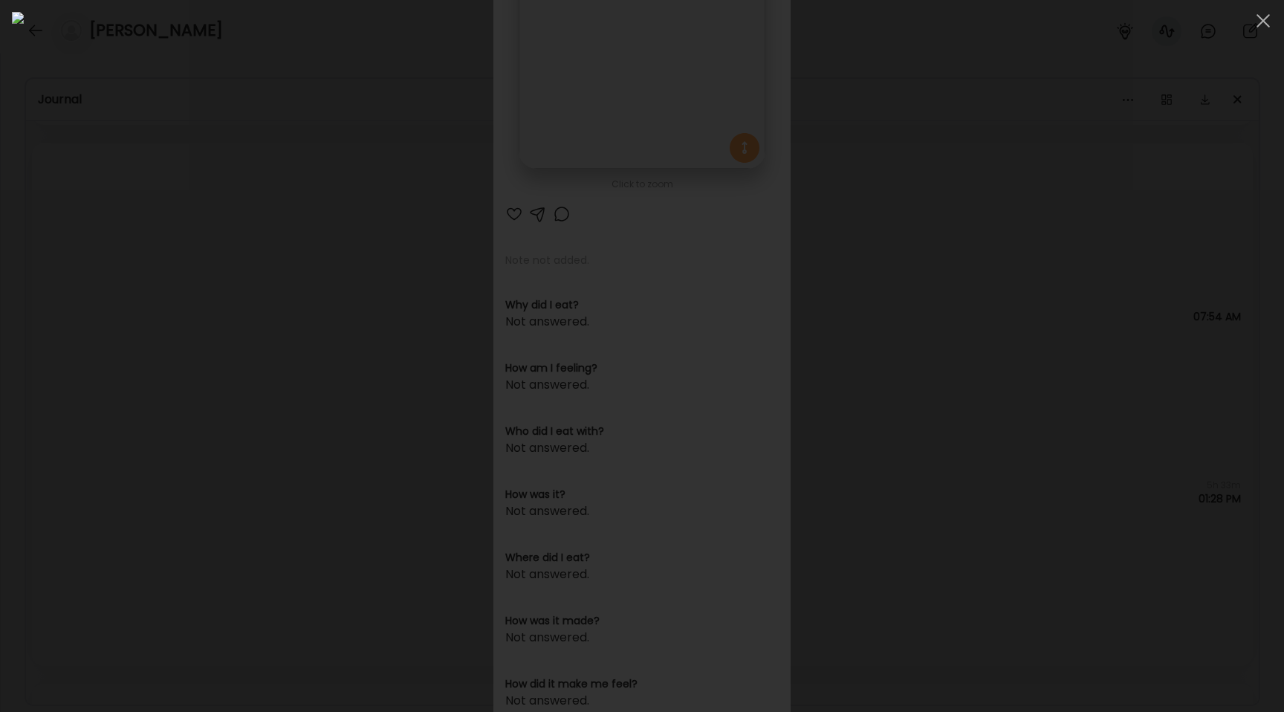
click at [237, 302] on div at bounding box center [642, 356] width 1260 height 688
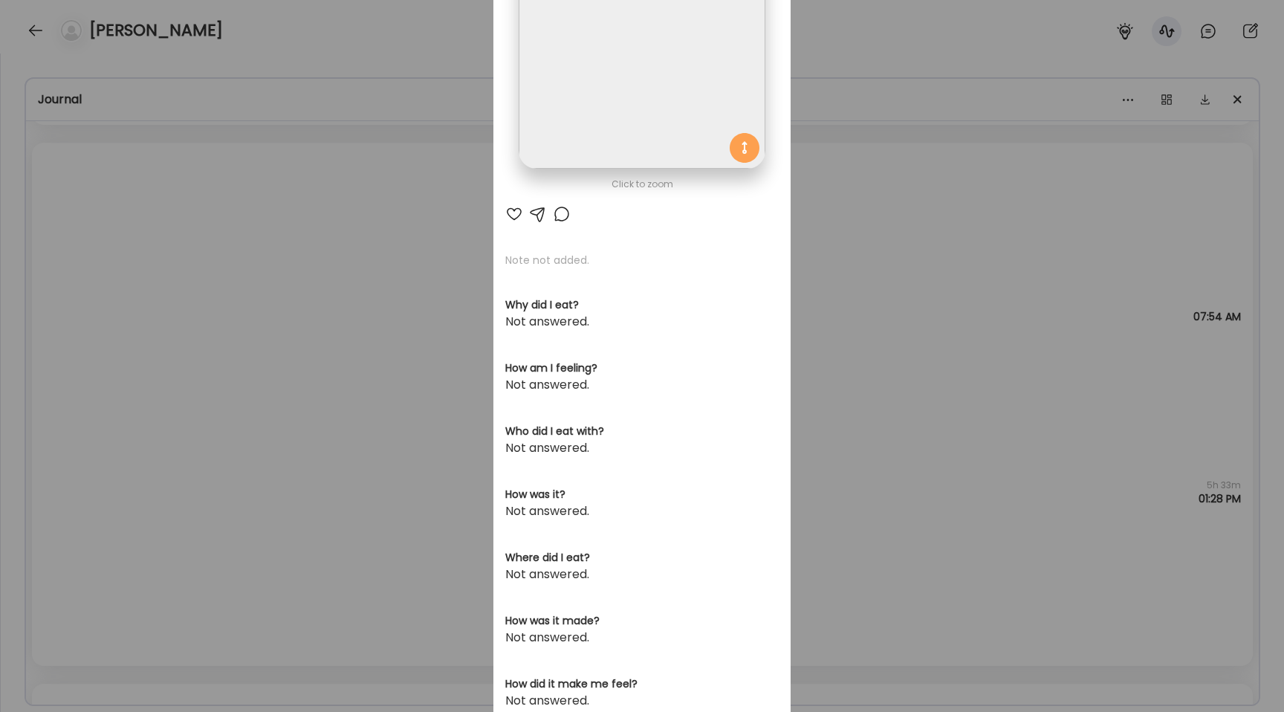
click at [237, 302] on div "Ate Coach Dashboard Wahoo! It’s official Take a moment to set up your Coach Pro…" at bounding box center [642, 356] width 1284 height 712
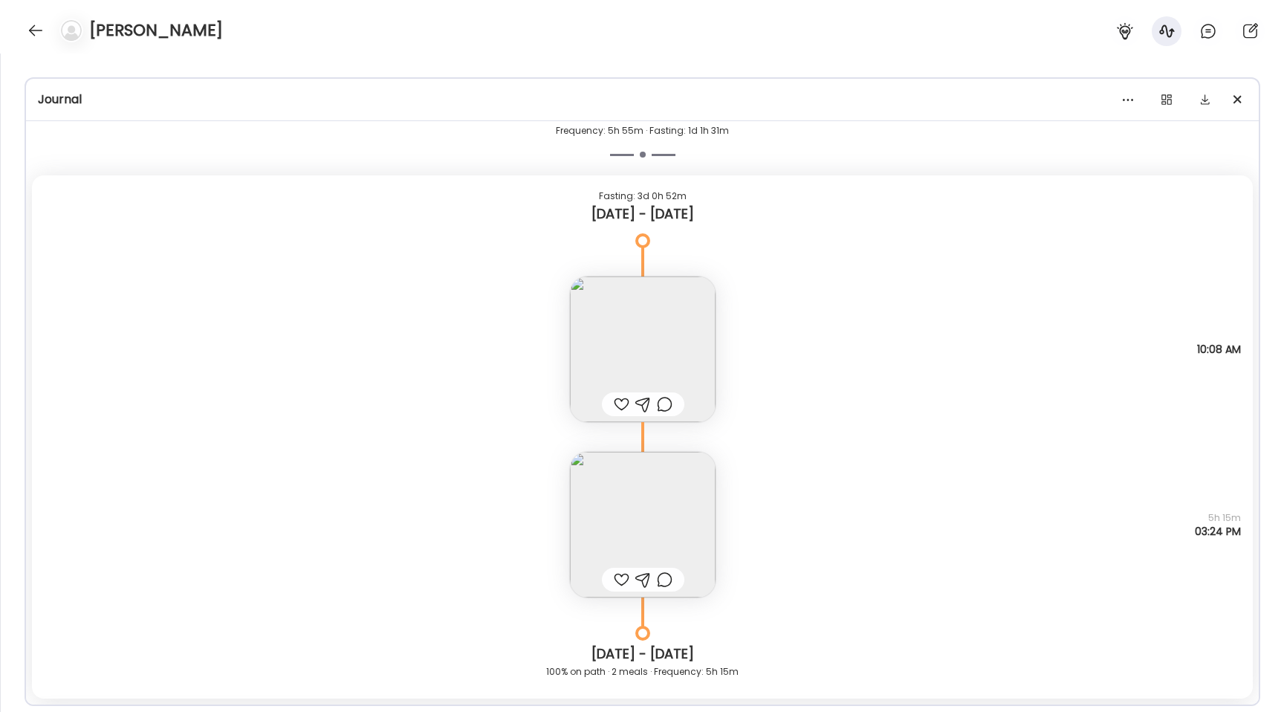
scroll to position [11471, 0]
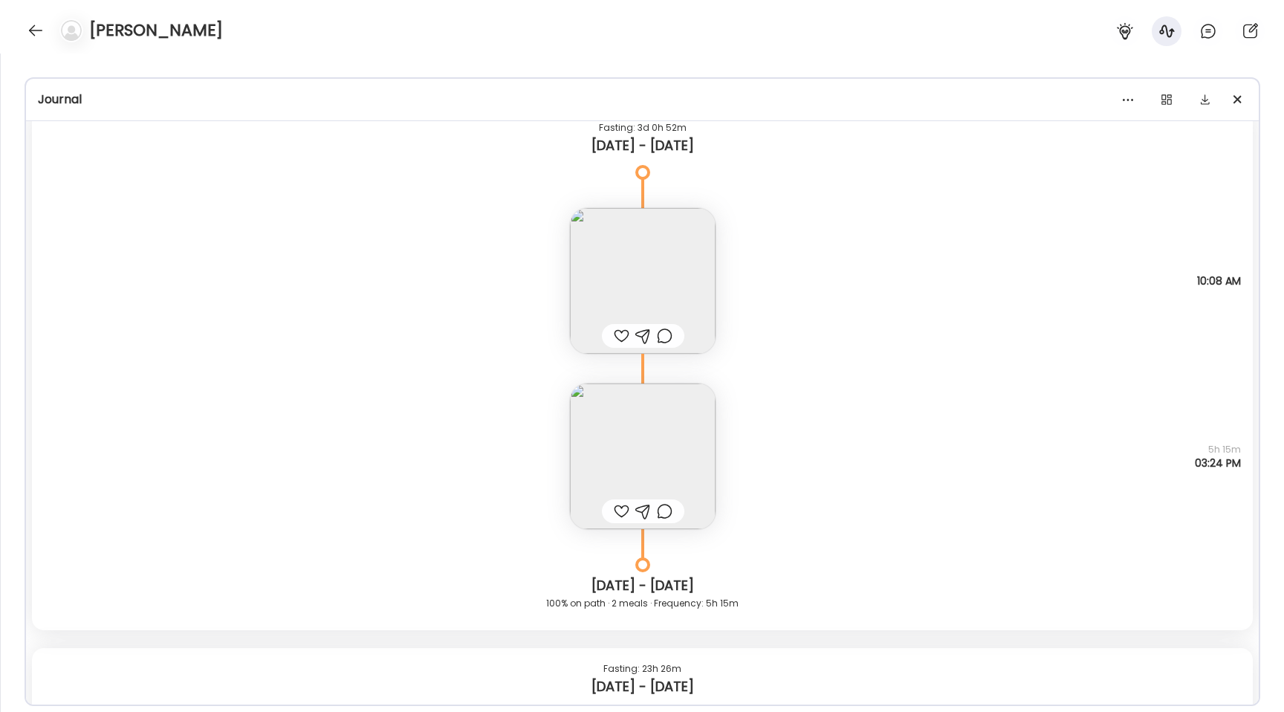
click at [632, 441] on img at bounding box center [643, 456] width 146 height 146
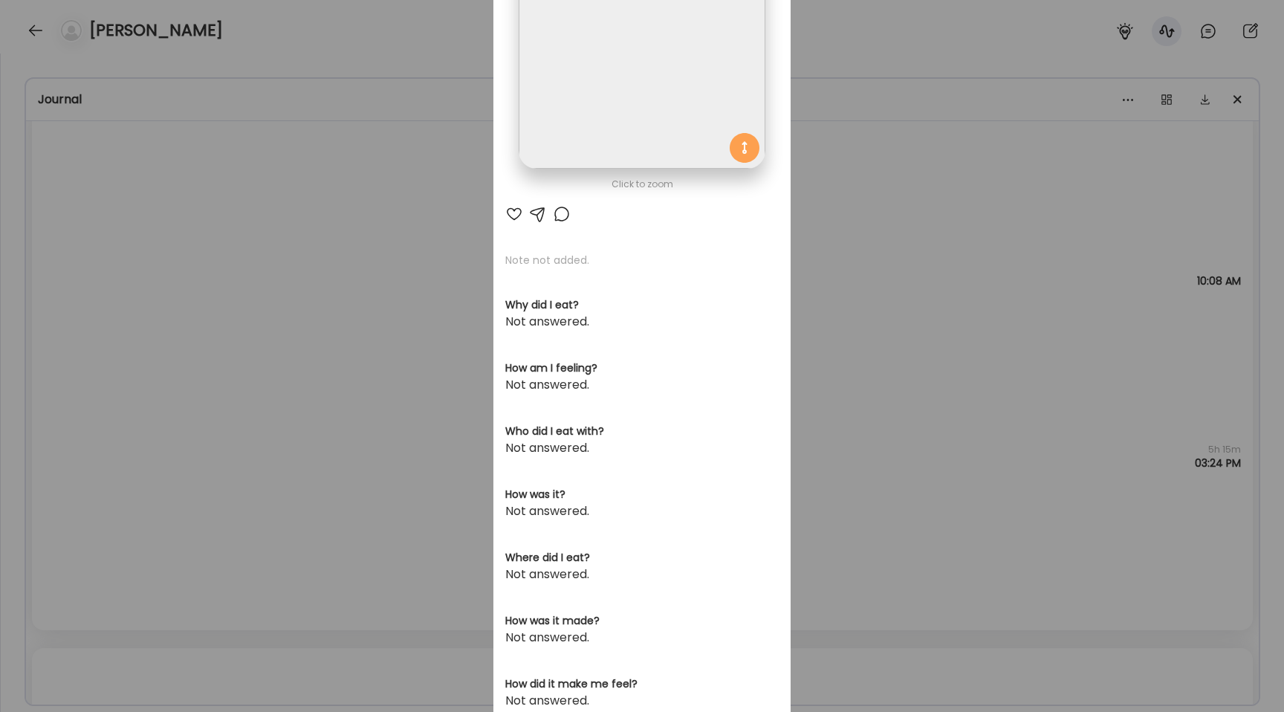
click at [606, 91] on img at bounding box center [642, 46] width 246 height 246
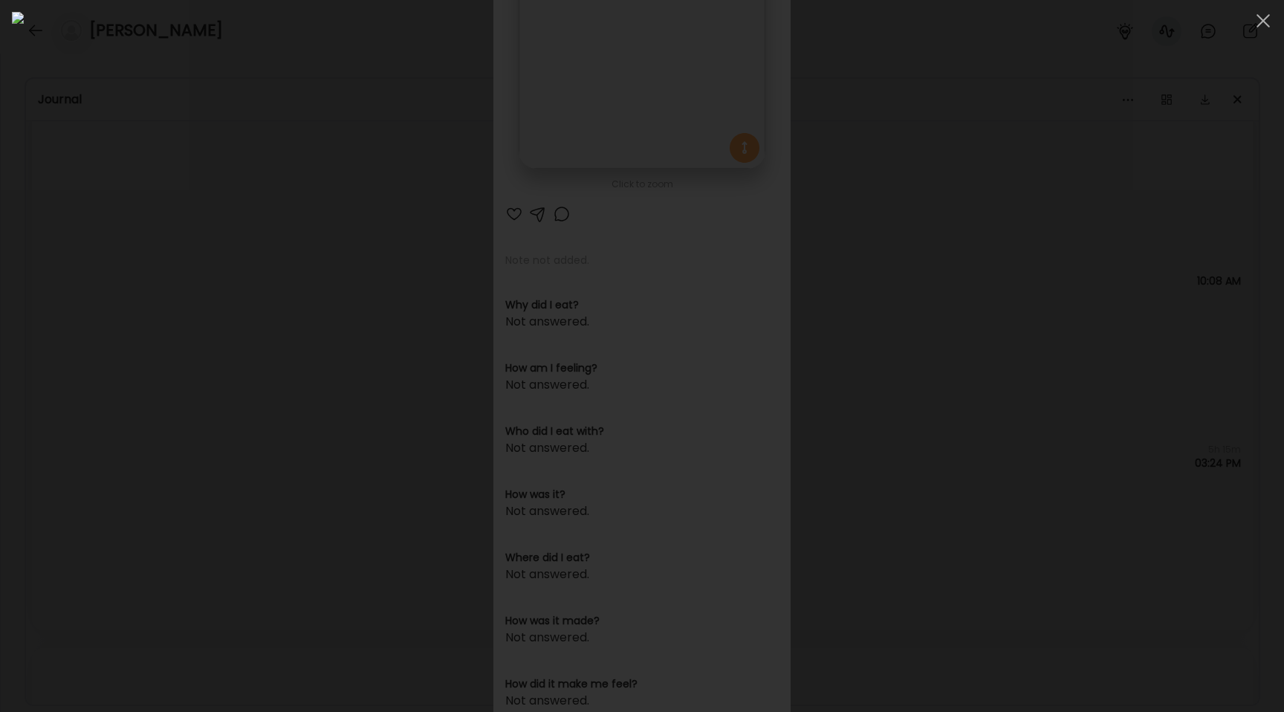
click at [256, 334] on div at bounding box center [642, 356] width 1260 height 688
click at [256, 334] on div "Ate Coach Dashboard Wahoo! It’s official Take a moment to set up your Coach Pro…" at bounding box center [642, 356] width 1284 height 712
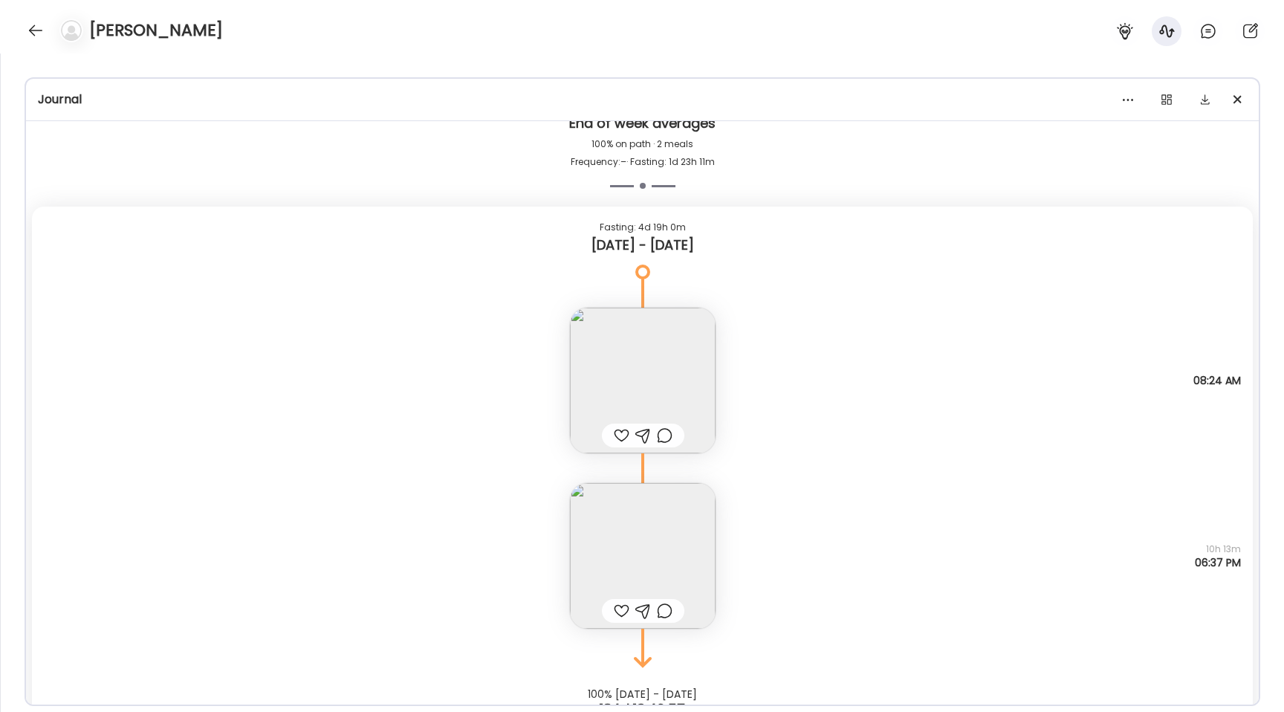
scroll to position [17192, 0]
click at [635, 380] on img at bounding box center [643, 382] width 146 height 146
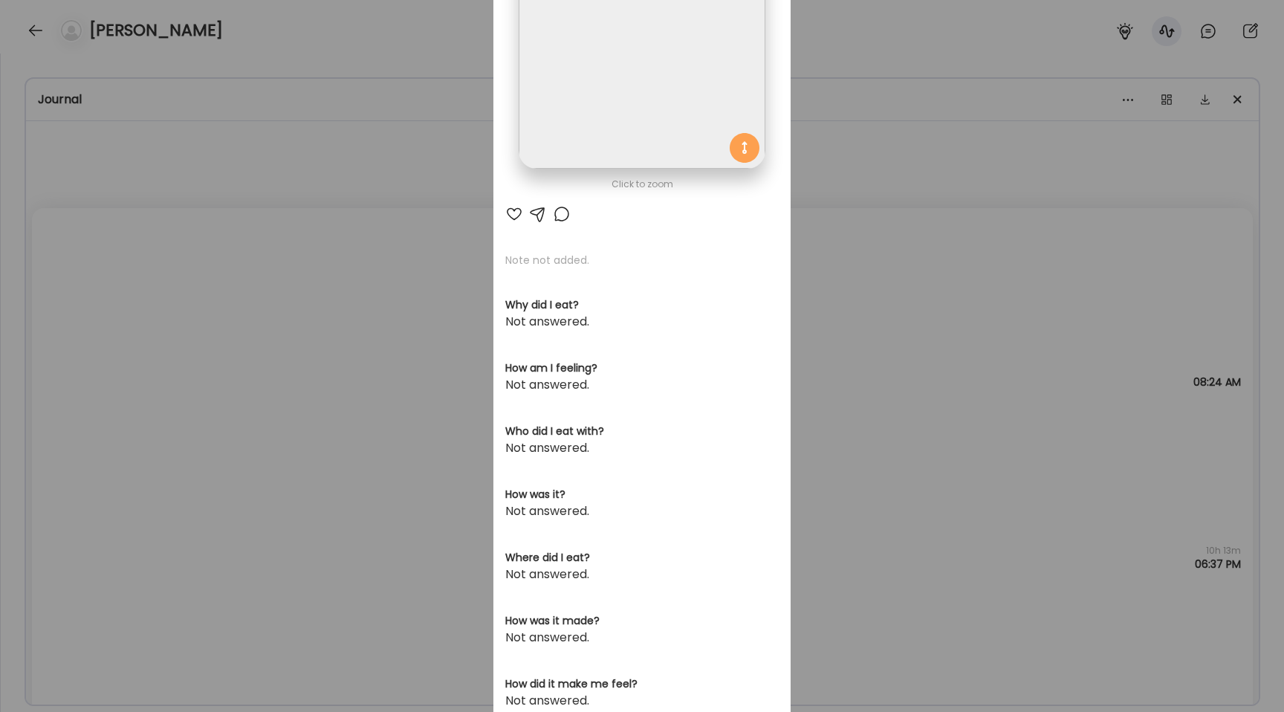
click at [579, 112] on img at bounding box center [642, 46] width 246 height 246
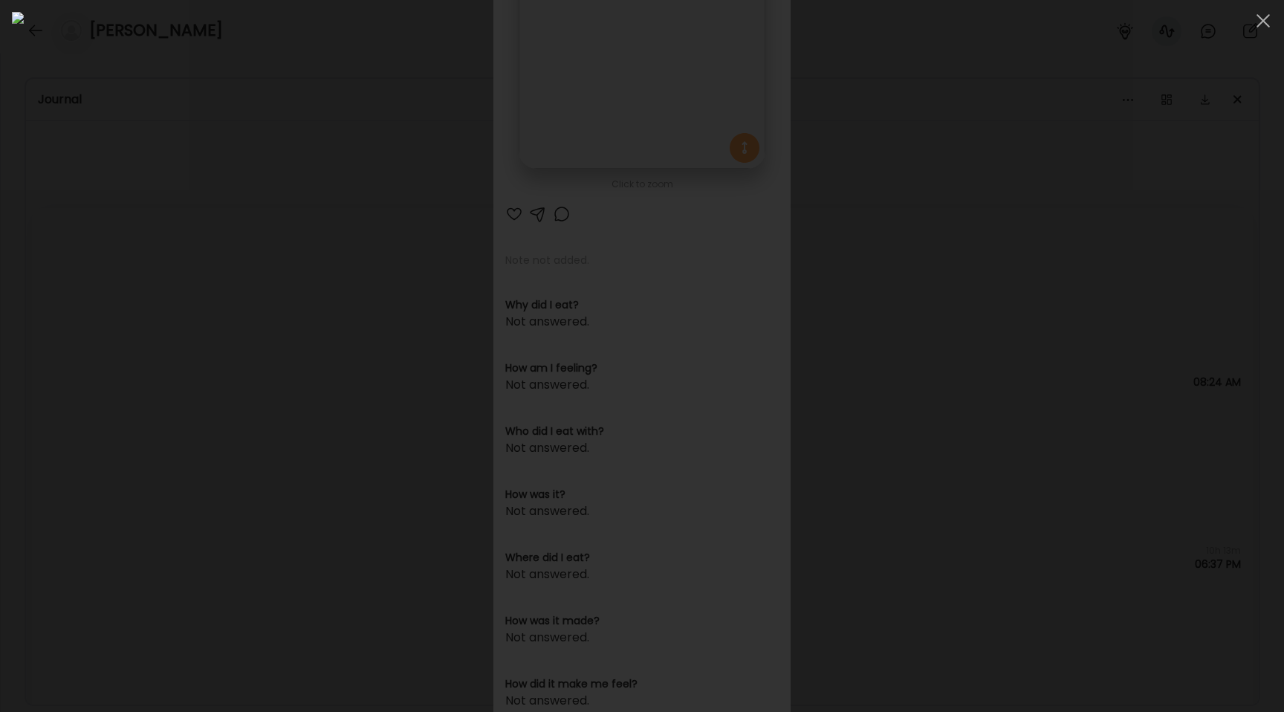
click at [244, 241] on div at bounding box center [642, 356] width 1260 height 688
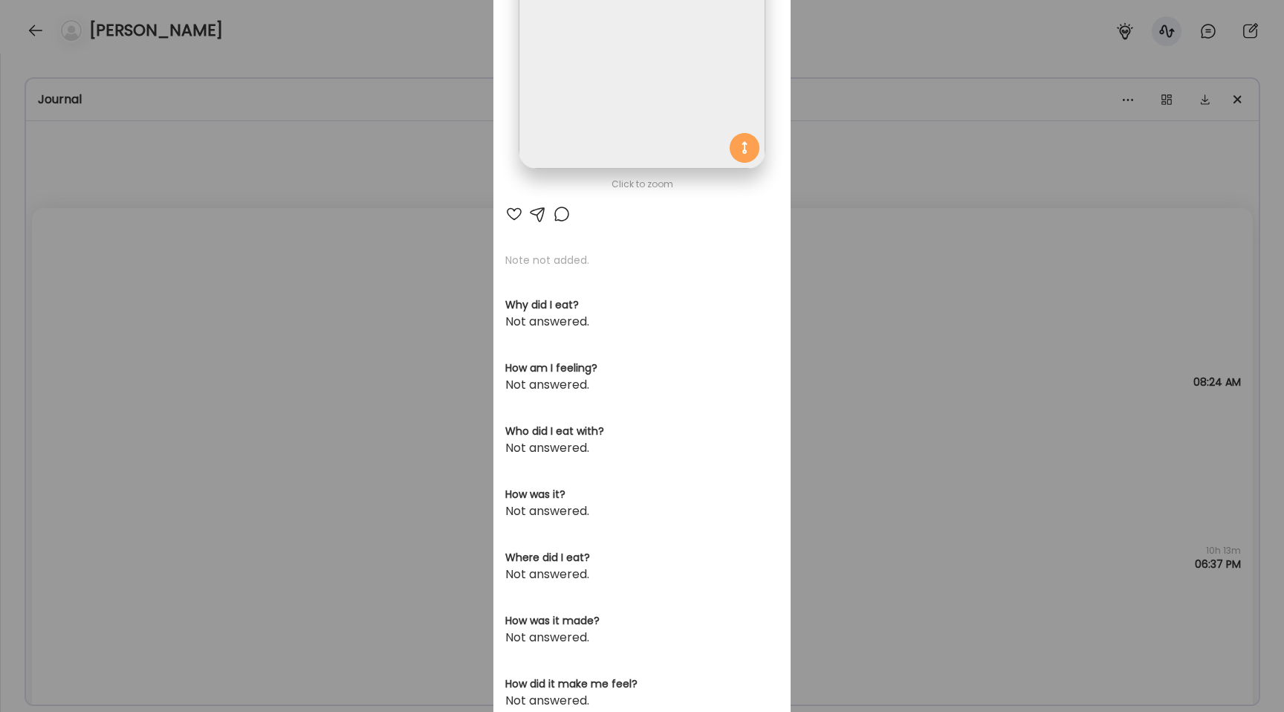
click at [244, 241] on div "Ate Coach Dashboard Wahoo! It’s official Take a moment to set up your Coach Pro…" at bounding box center [642, 356] width 1284 height 712
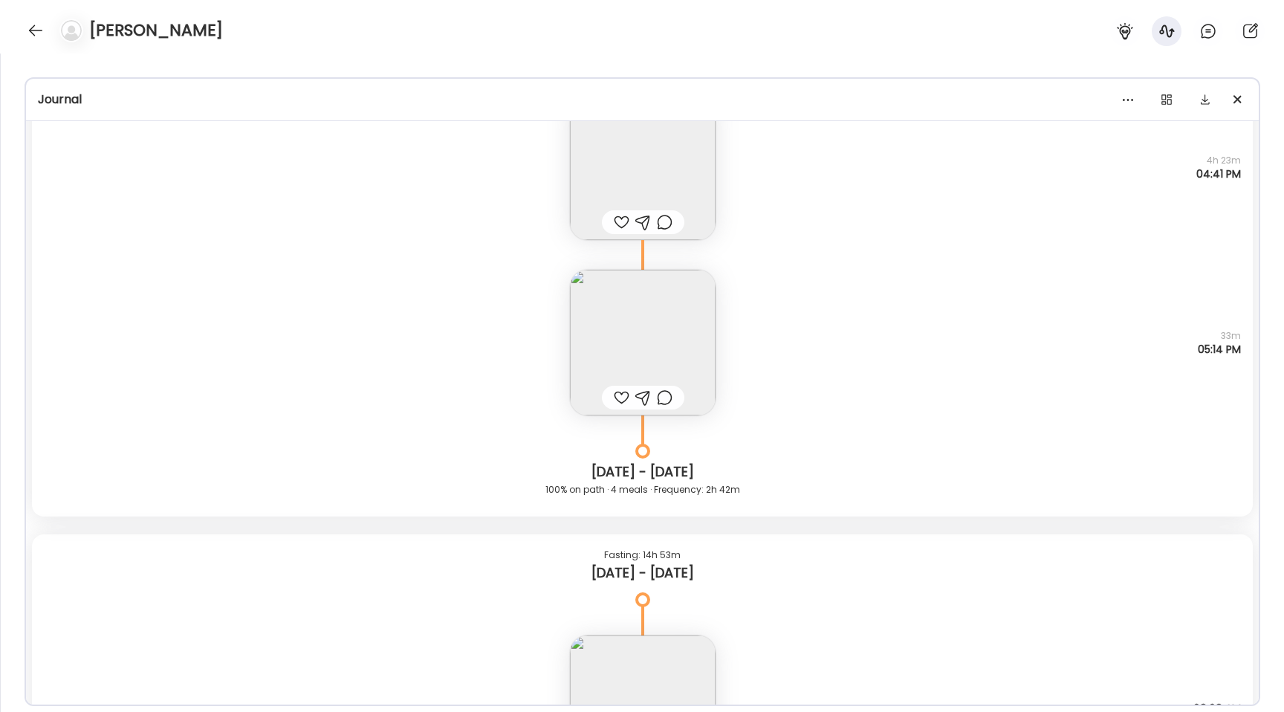
scroll to position [4142, 0]
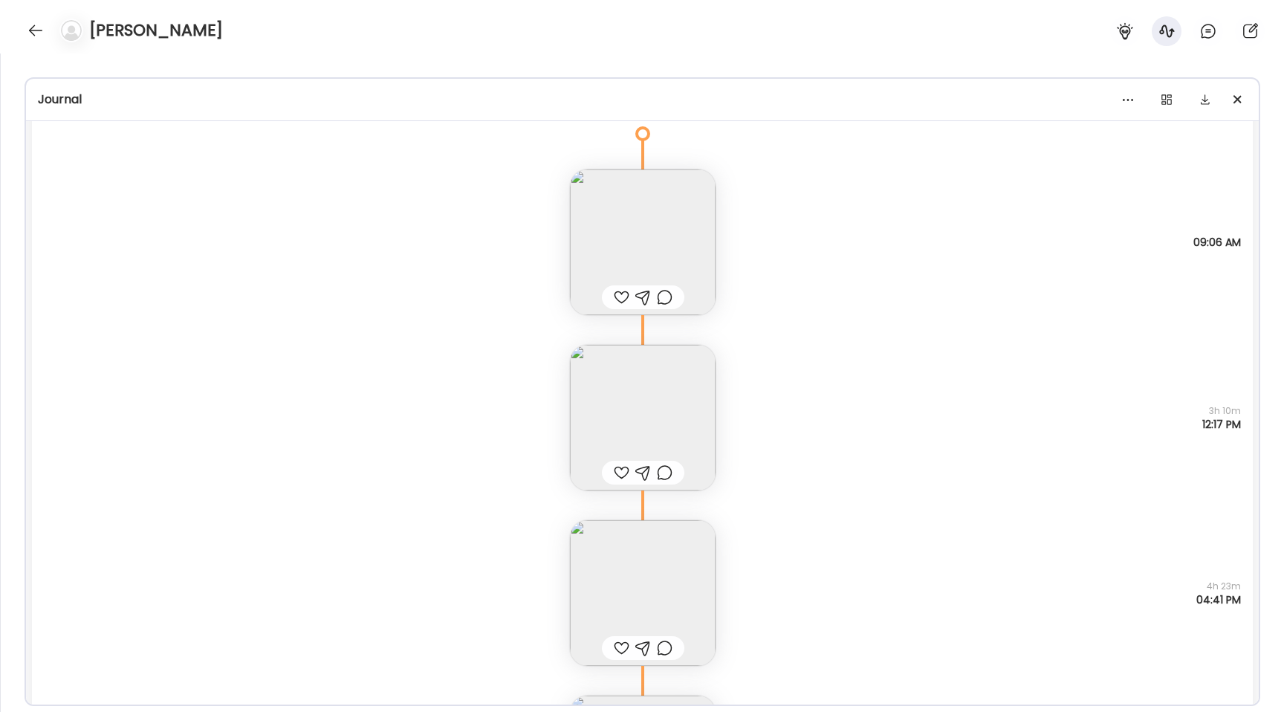
click at [647, 388] on img at bounding box center [643, 418] width 146 height 146
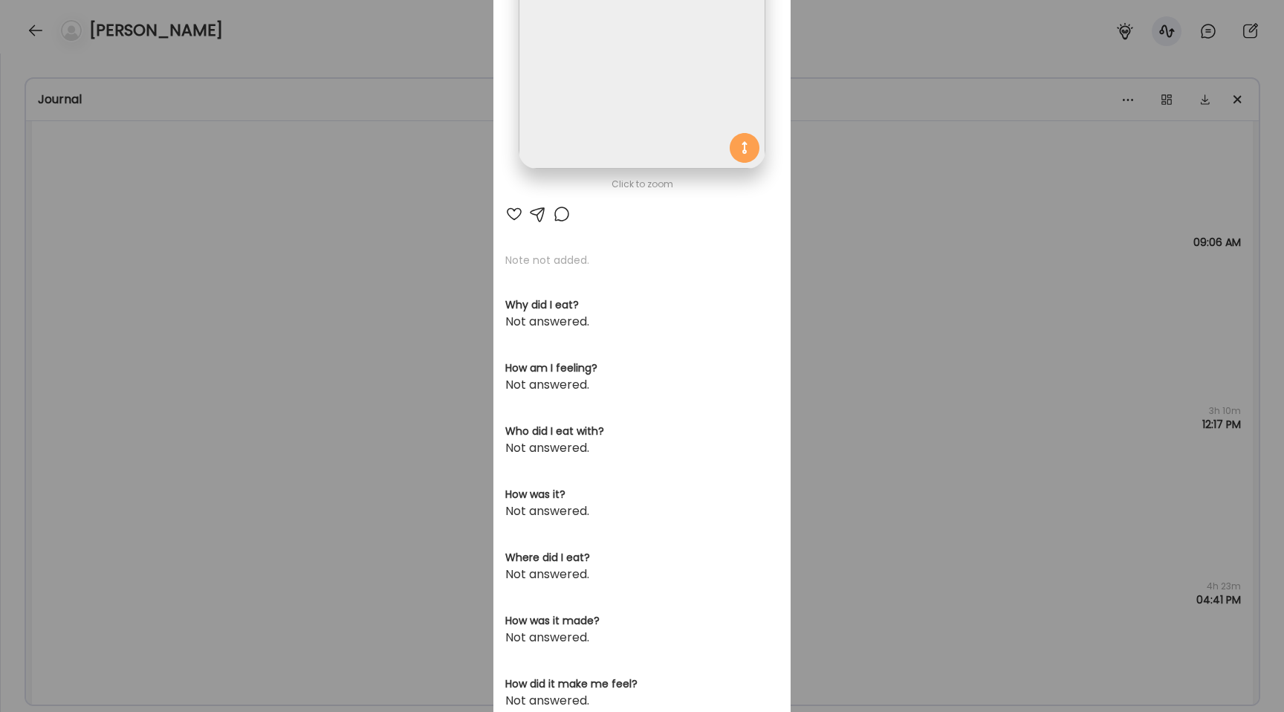
click at [651, 91] on img at bounding box center [642, 46] width 246 height 246
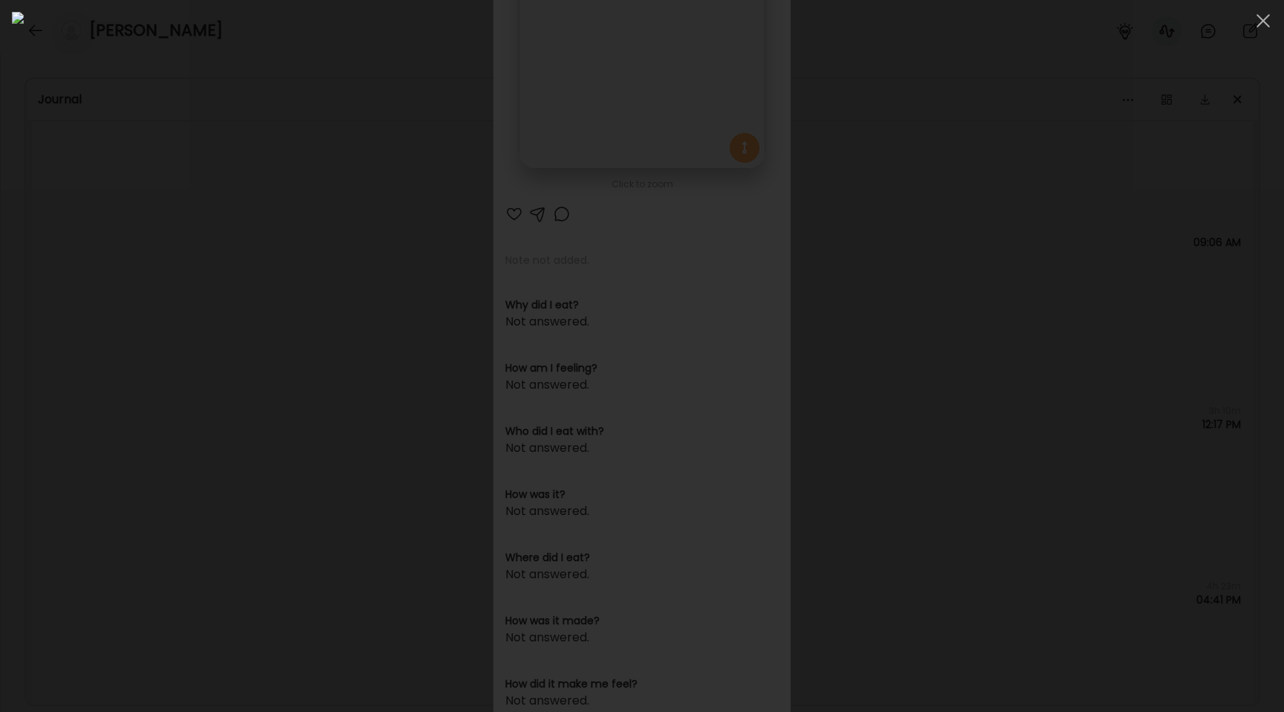
click at [259, 228] on div at bounding box center [642, 356] width 1260 height 688
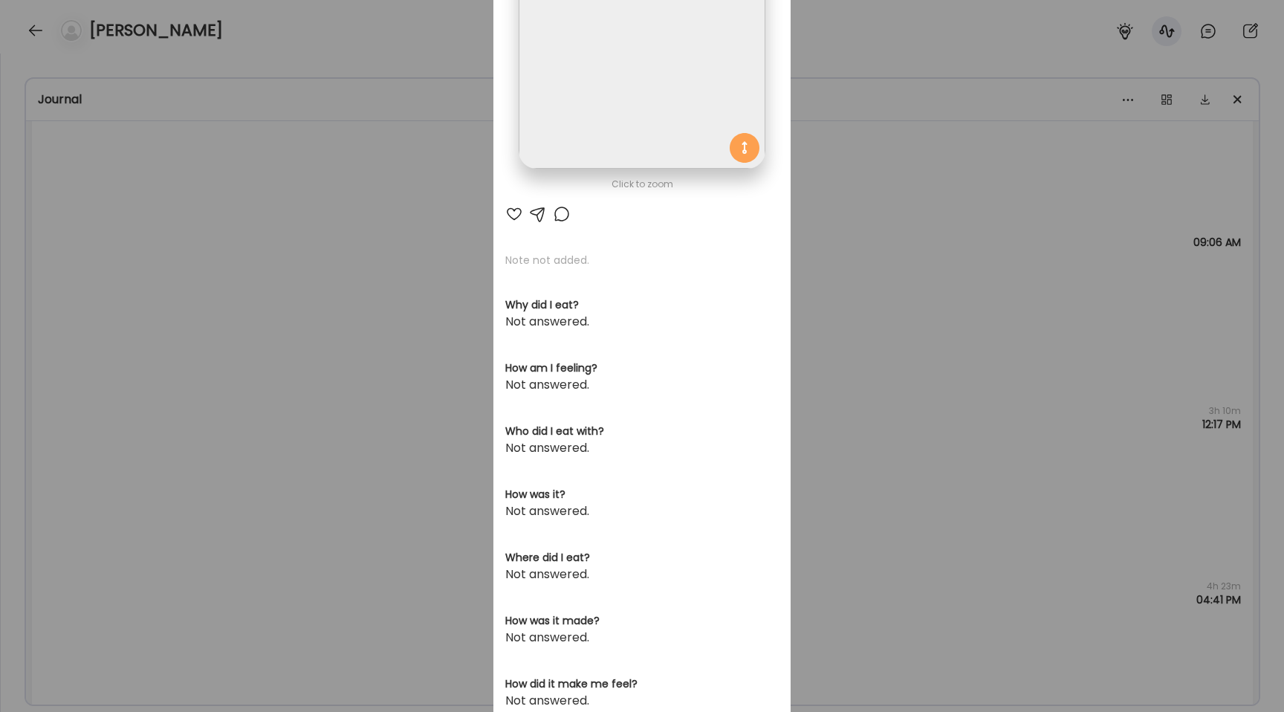
click at [259, 228] on div "Ate Coach Dashboard Wahoo! It’s official Take a moment to set up your Coach Pro…" at bounding box center [642, 356] width 1284 height 712
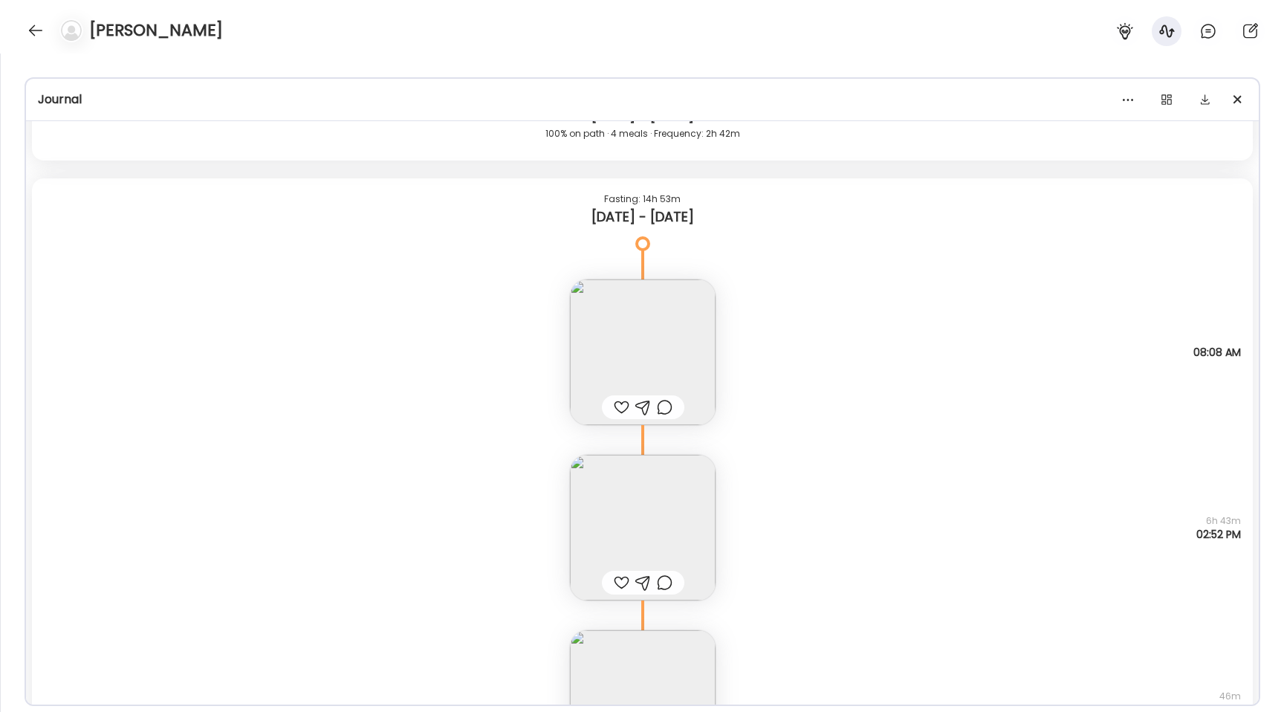
scroll to position [4912, 0]
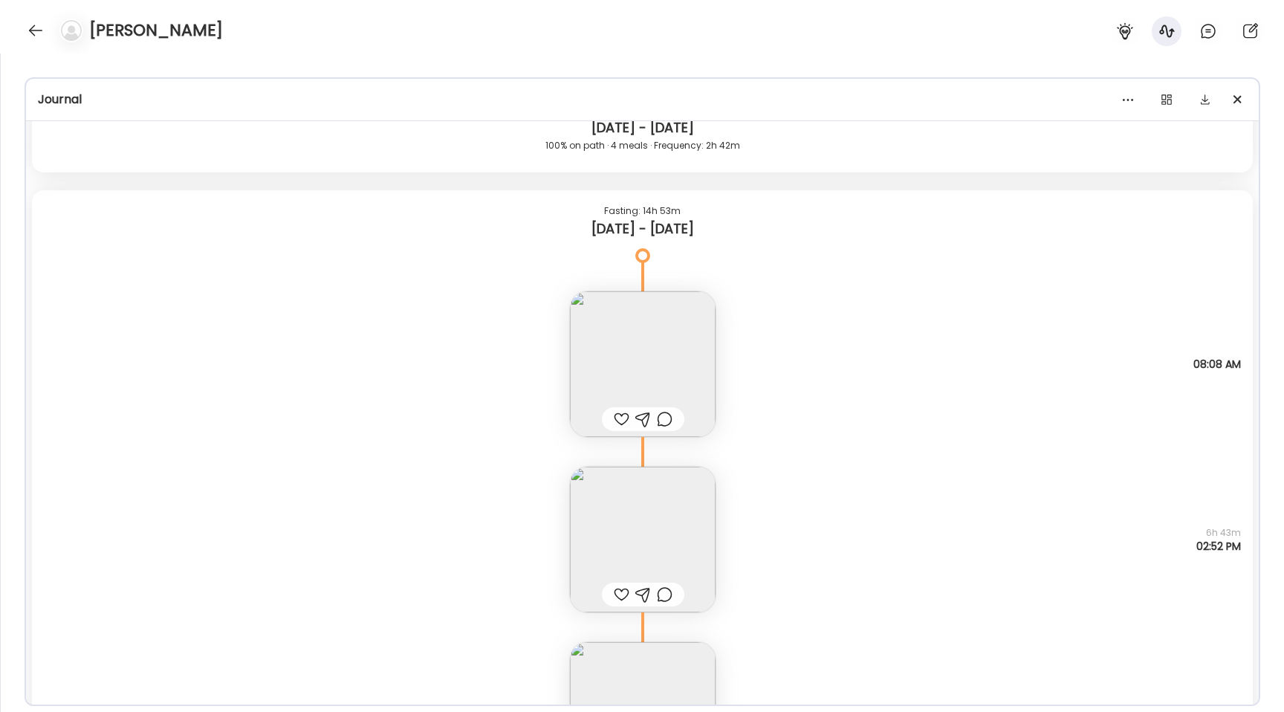
click at [626, 525] on img at bounding box center [643, 540] width 146 height 146
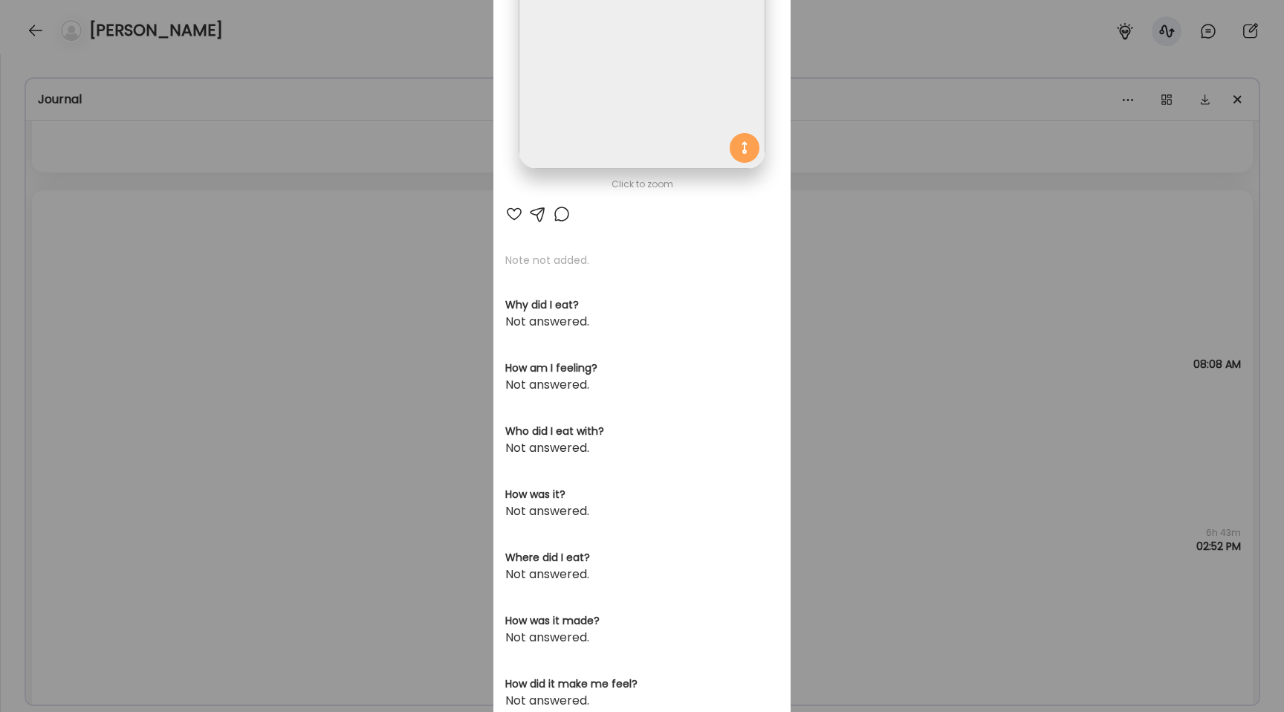
click at [587, 114] on img at bounding box center [642, 46] width 246 height 246
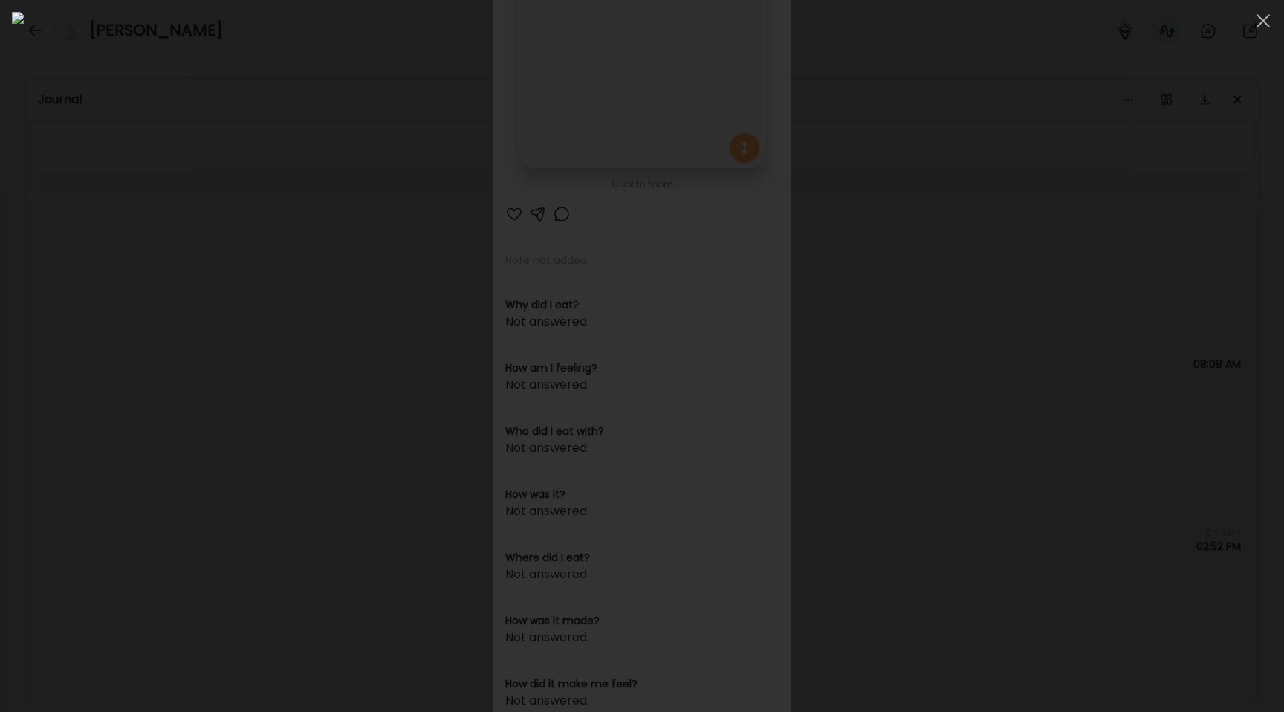
click at [247, 374] on div at bounding box center [642, 356] width 1260 height 688
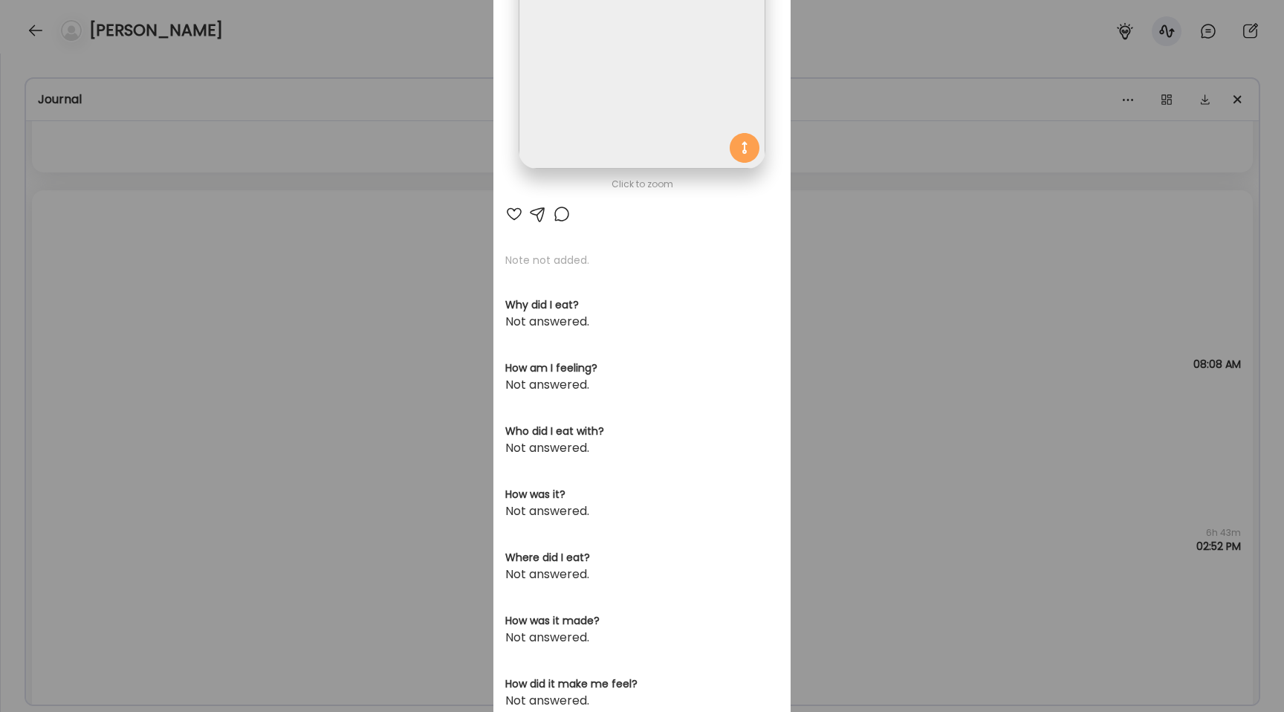
click at [247, 374] on div "Ate Coach Dashboard Wahoo! It’s official Take a moment to set up your Coach Pro…" at bounding box center [642, 356] width 1284 height 712
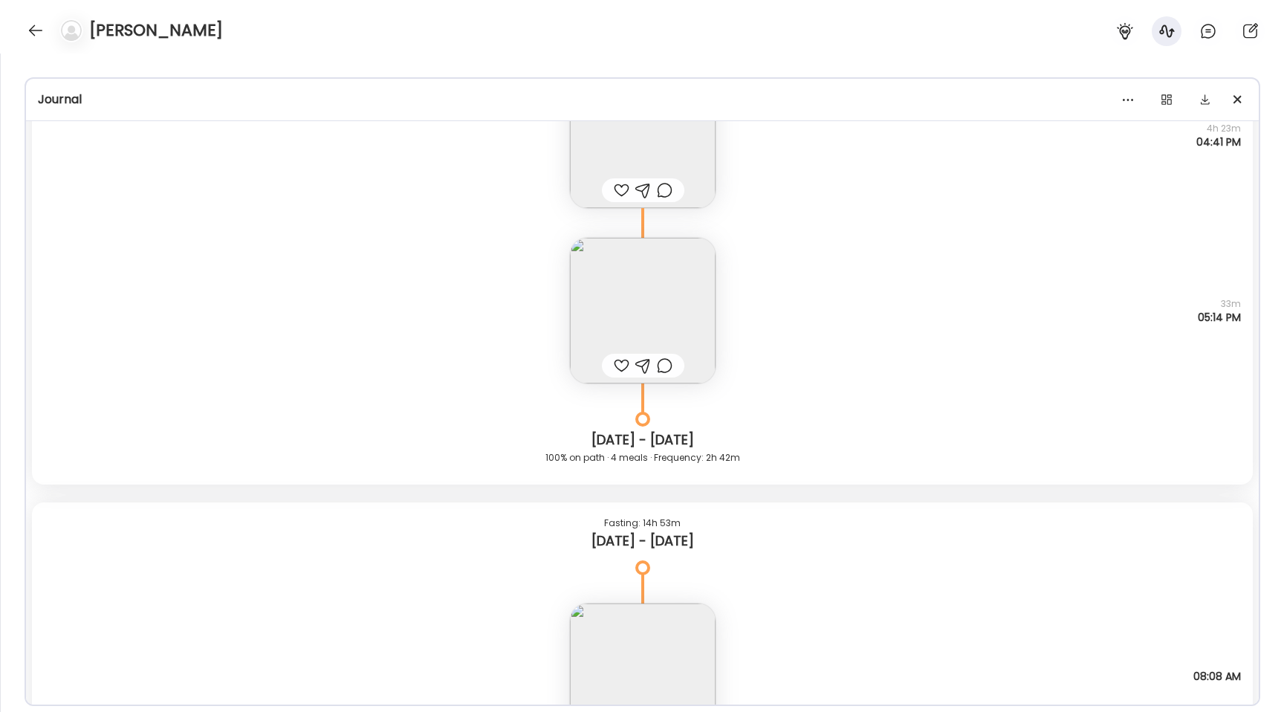
scroll to position [4324, 0]
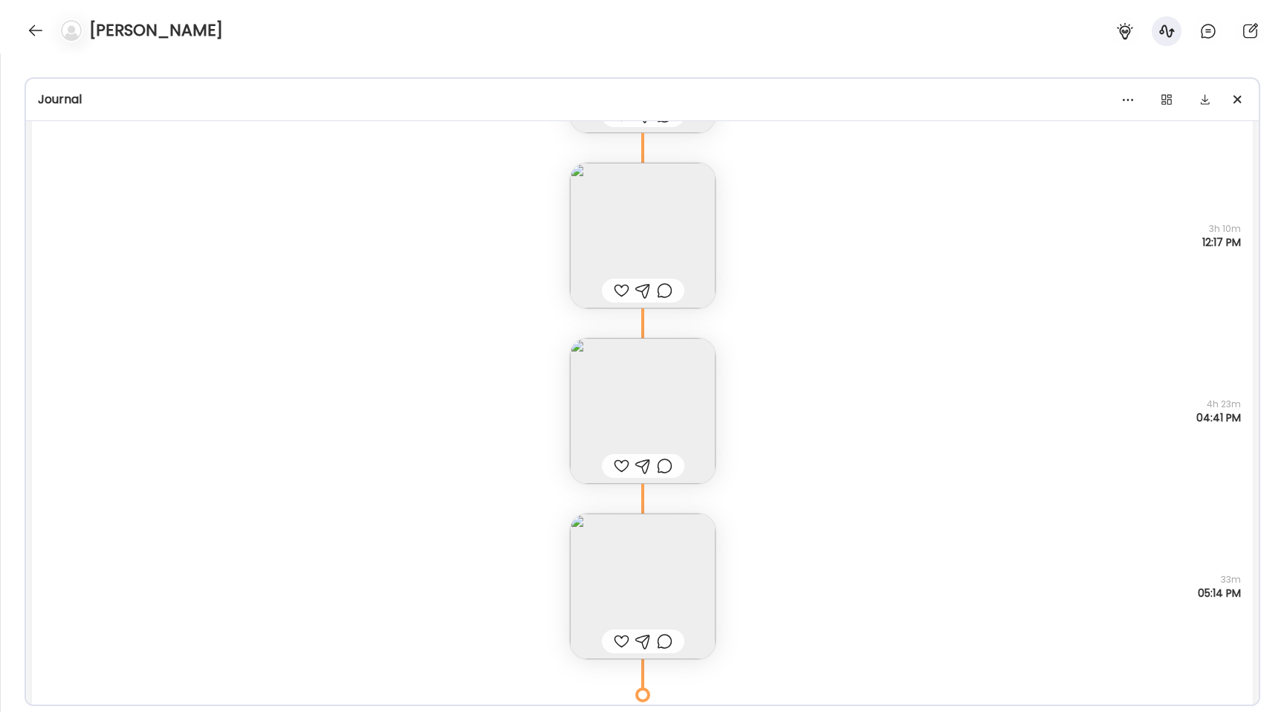
click at [625, 404] on img at bounding box center [643, 411] width 146 height 146
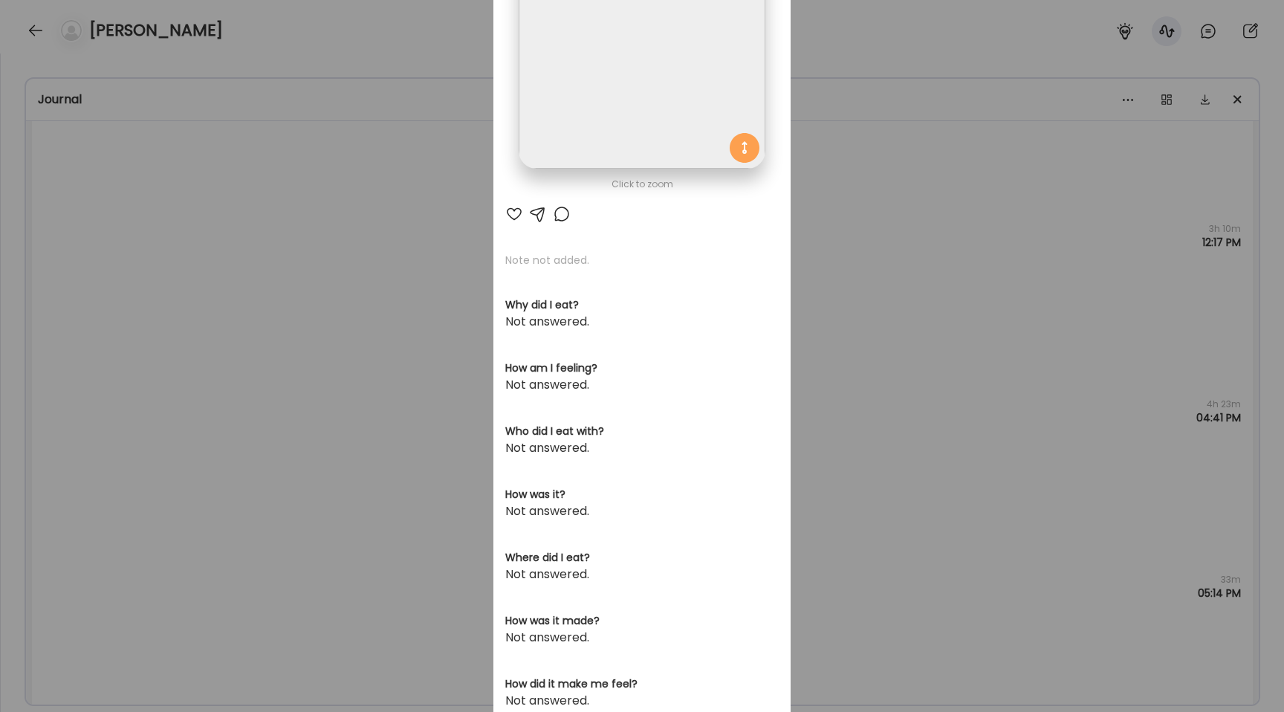
click at [570, 97] on img at bounding box center [642, 46] width 246 height 246
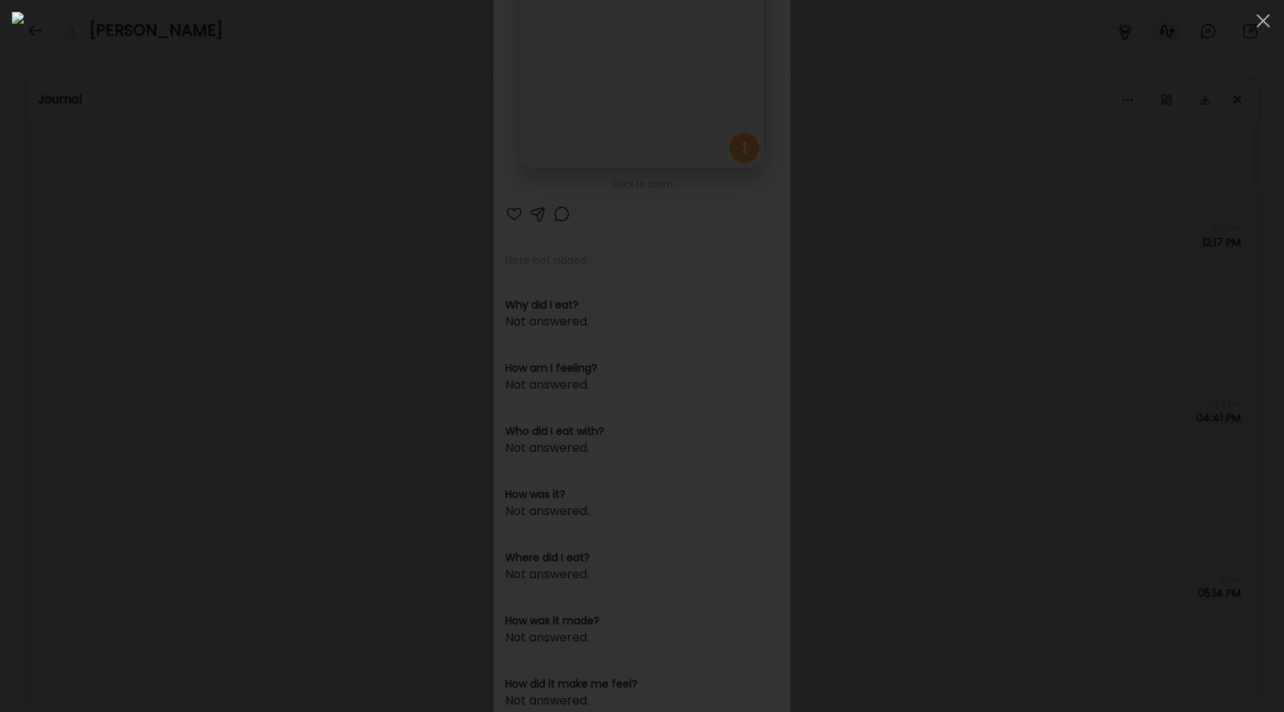
click at [233, 332] on div at bounding box center [642, 356] width 1260 height 688
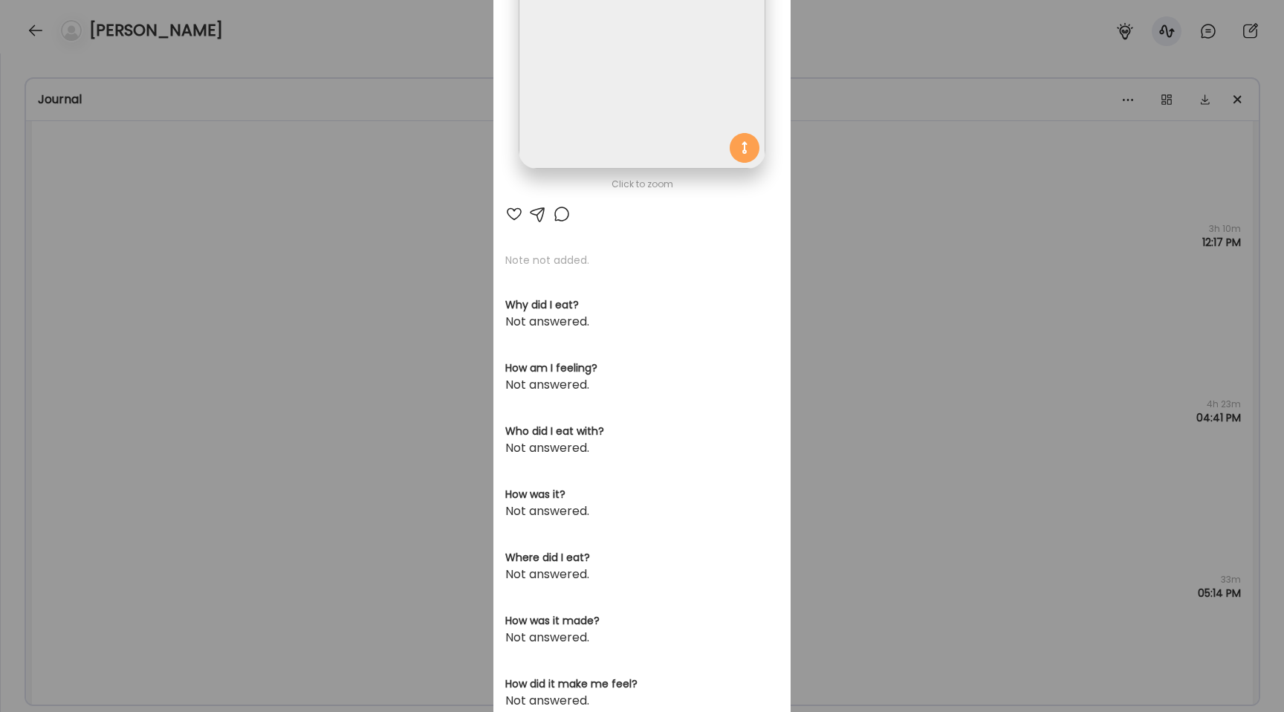
click at [233, 332] on div "Ate Coach Dashboard Wahoo! It’s official Take a moment to set up your Coach Pro…" at bounding box center [642, 356] width 1284 height 712
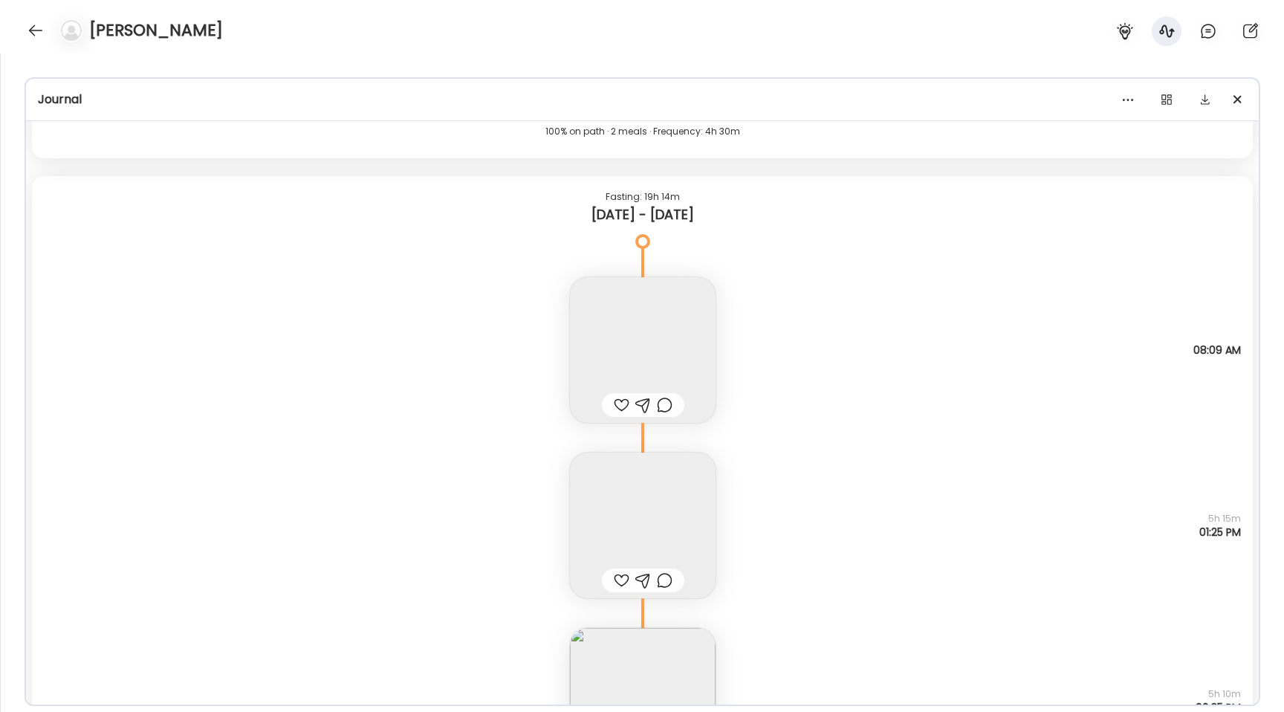
scroll to position [2828, 0]
